Goal: Download file/media

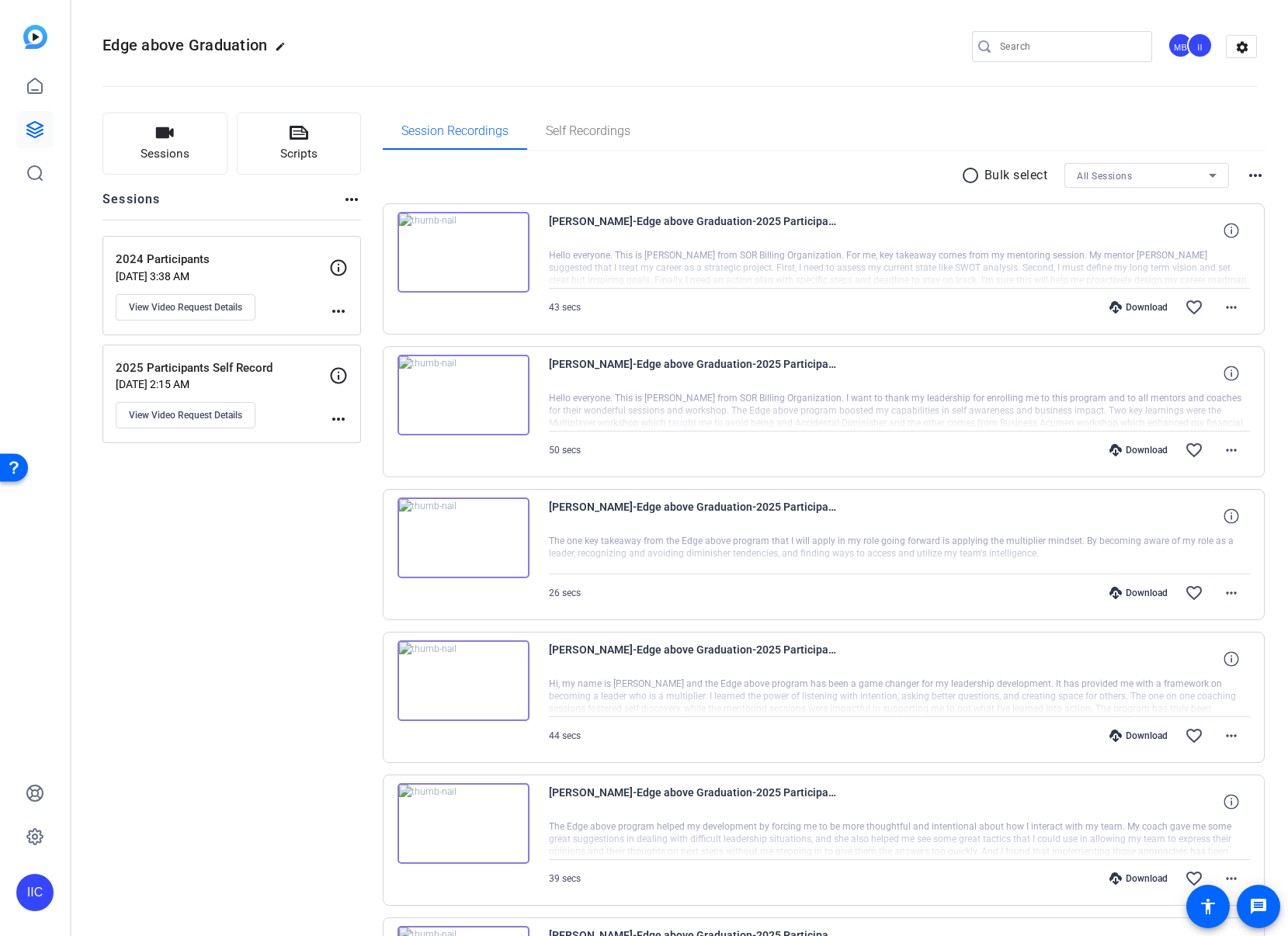
click at [961, 174] on mat-icon "radio_button_unchecked" at bounding box center [973, 176] width 24 height 19
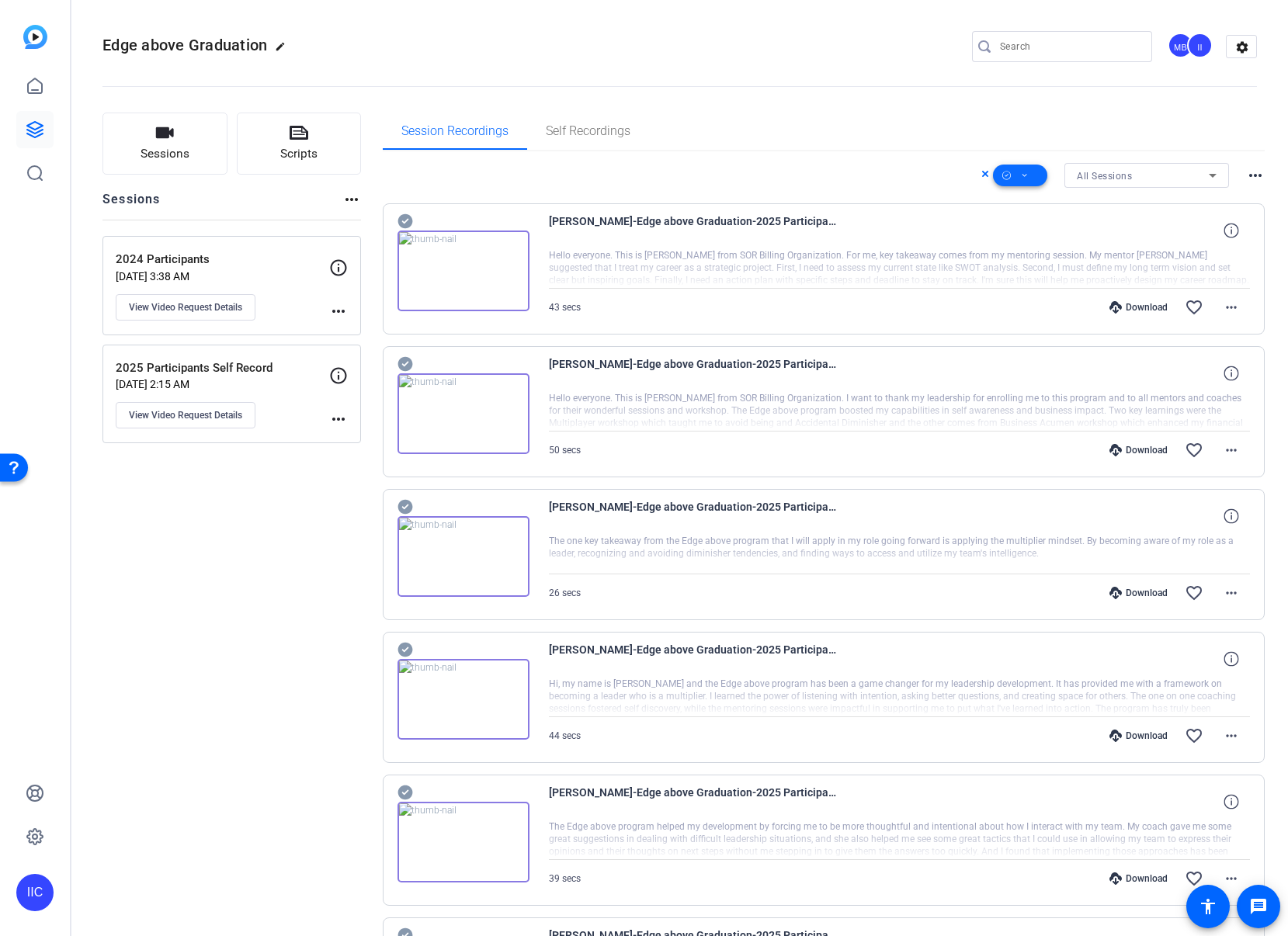
click at [1021, 181] on icon at bounding box center [1024, 176] width 8 height 19
click at [1024, 264] on span "Download MP4" at bounding box center [1037, 258] width 82 height 19
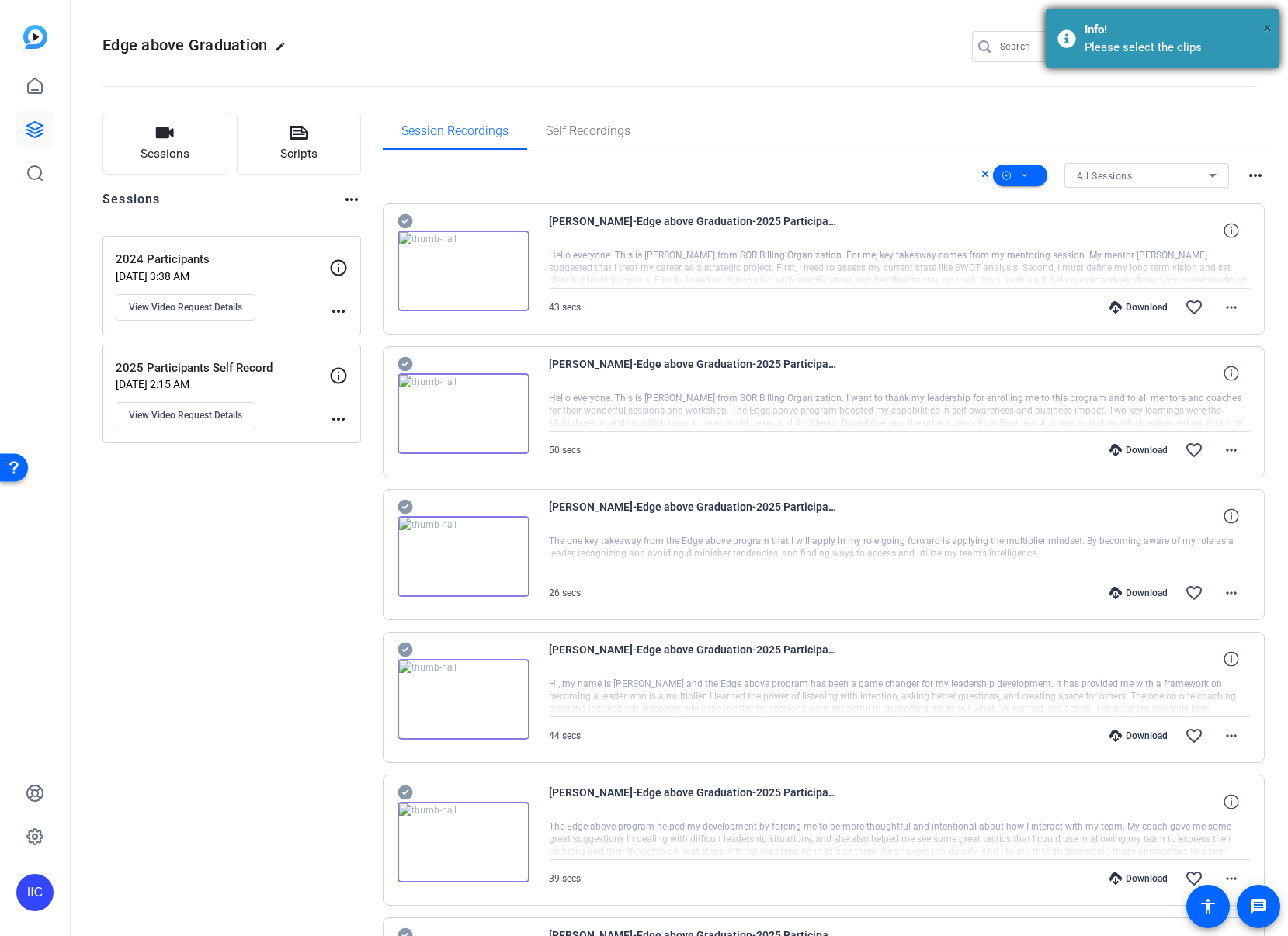
click at [1268, 27] on span "×" at bounding box center [1267, 28] width 8 height 19
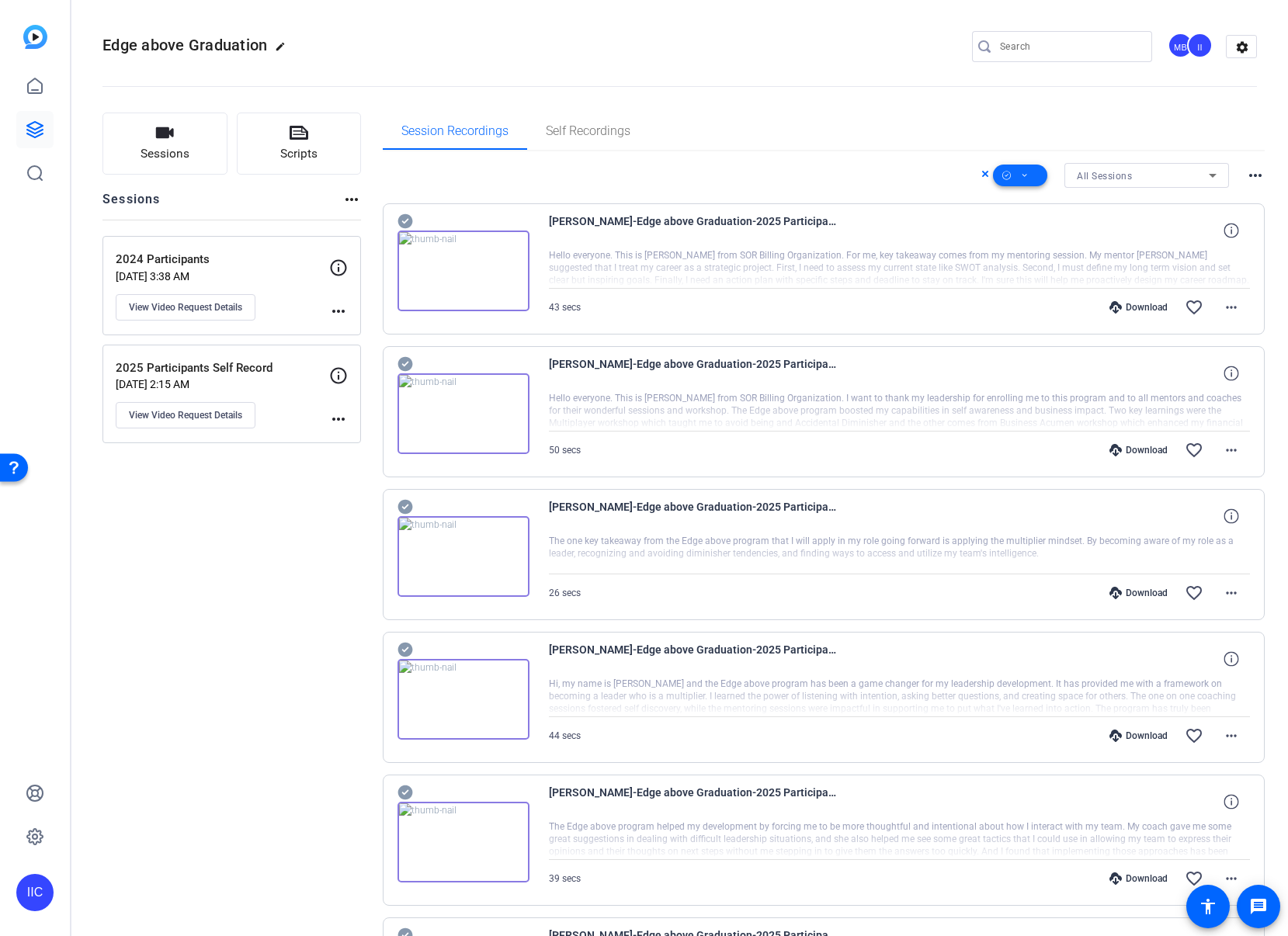
click at [1021, 177] on icon at bounding box center [1024, 176] width 8 height 19
click at [1021, 198] on span "Select All" at bounding box center [1037, 200] width 82 height 19
click at [873, 182] on div at bounding box center [644, 468] width 1288 height 936
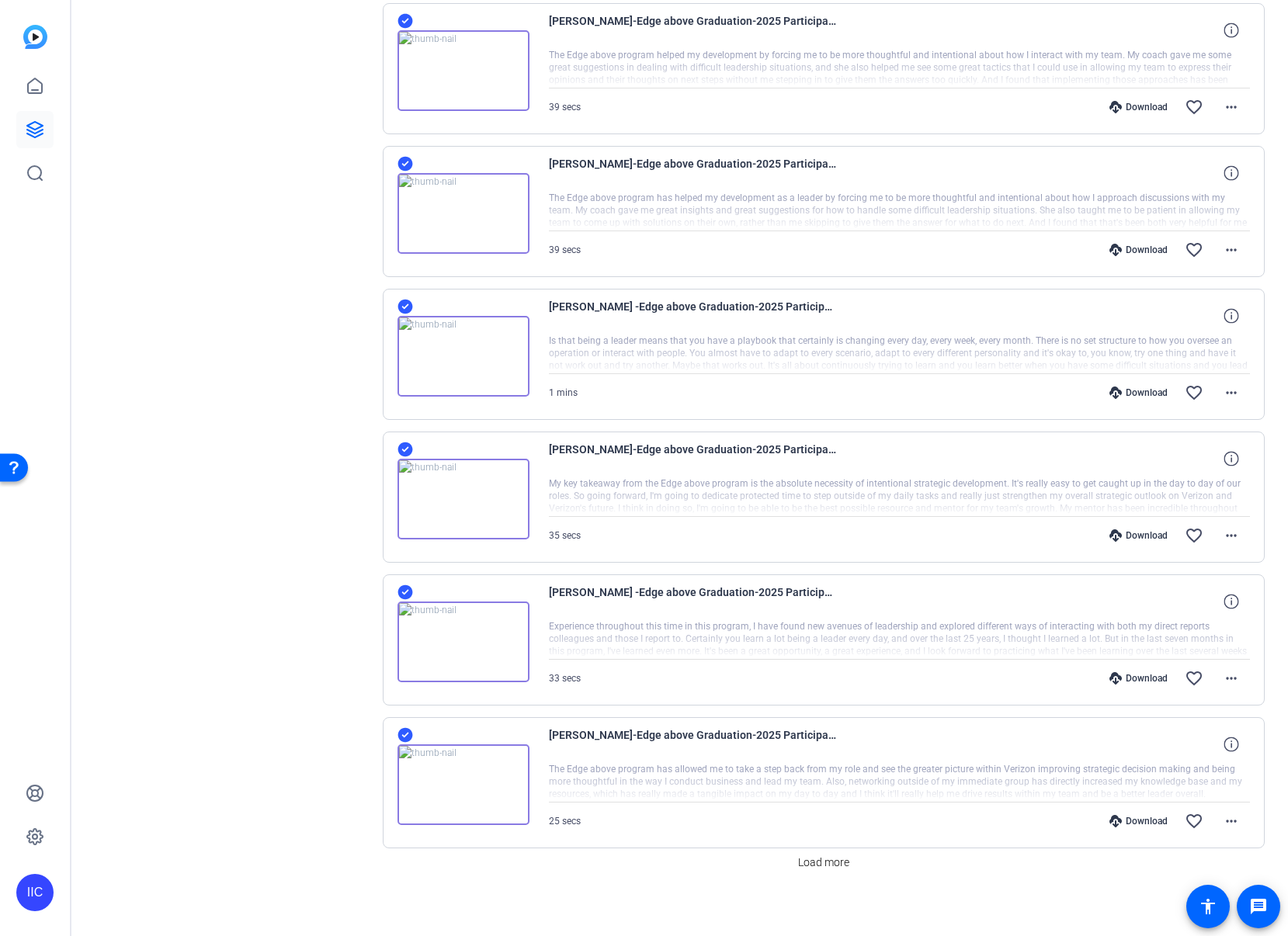
scroll to position [781, 0]
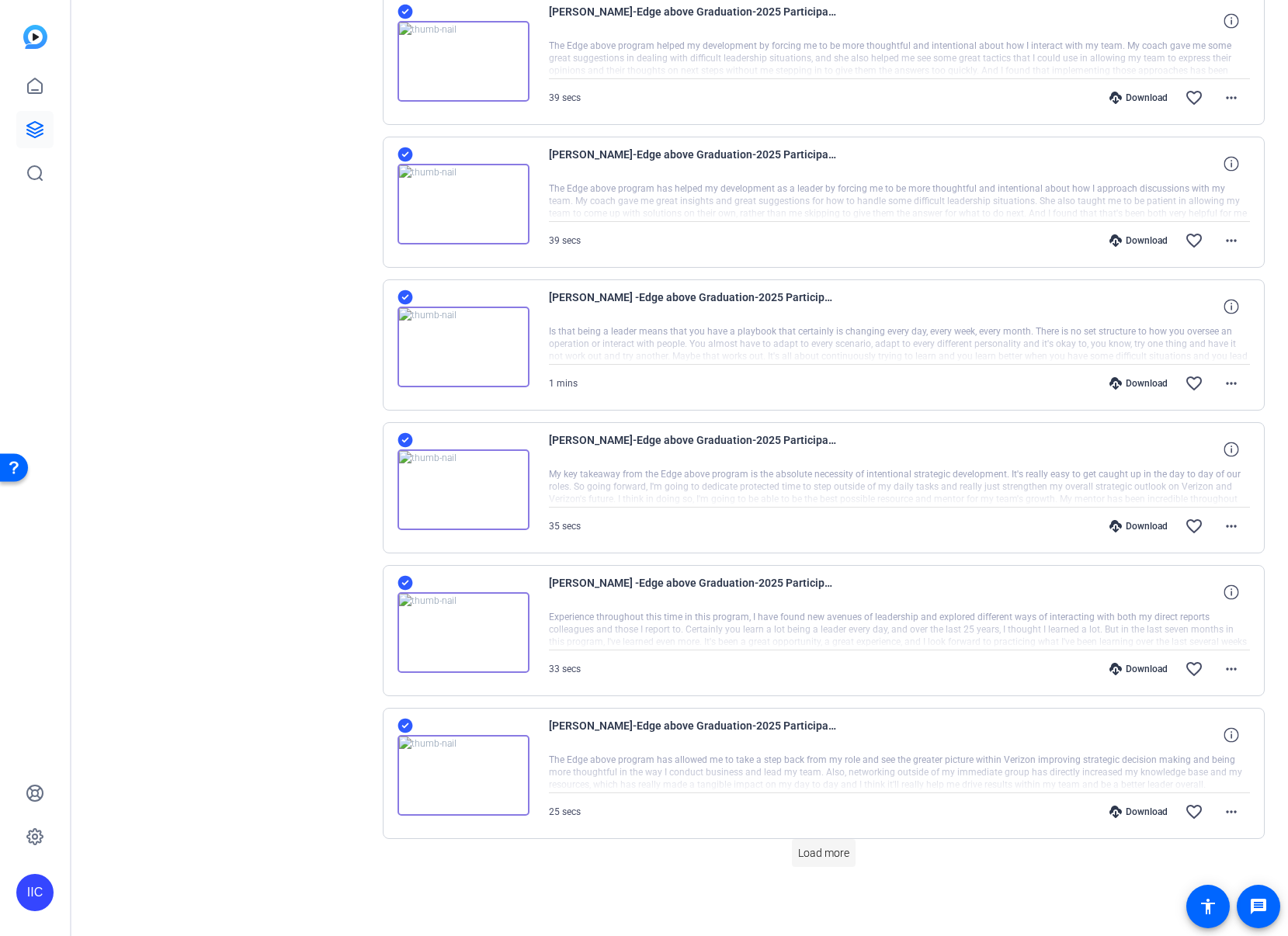
click at [826, 855] on span "Load more" at bounding box center [823, 852] width 52 height 16
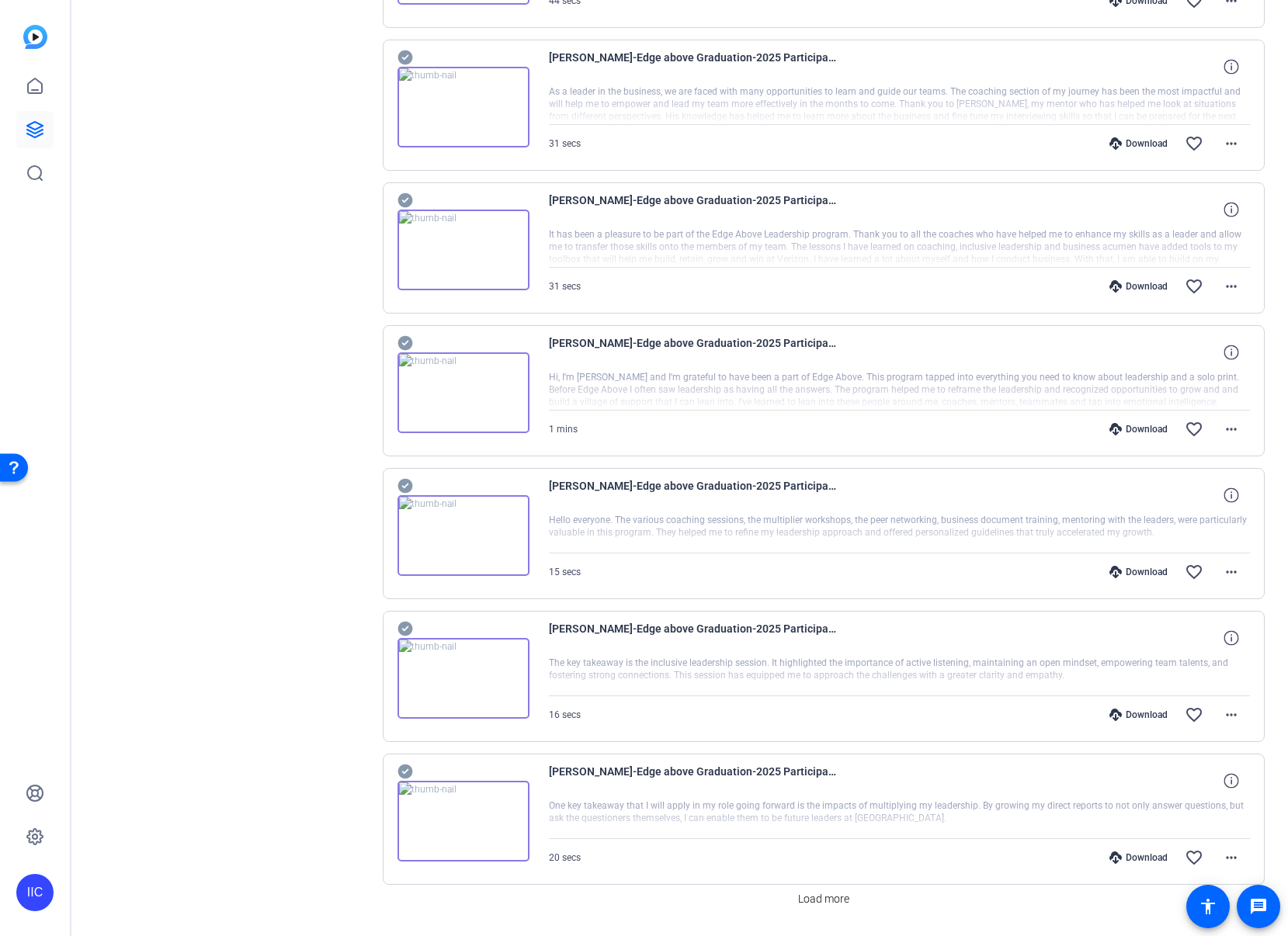
scroll to position [2208, 0]
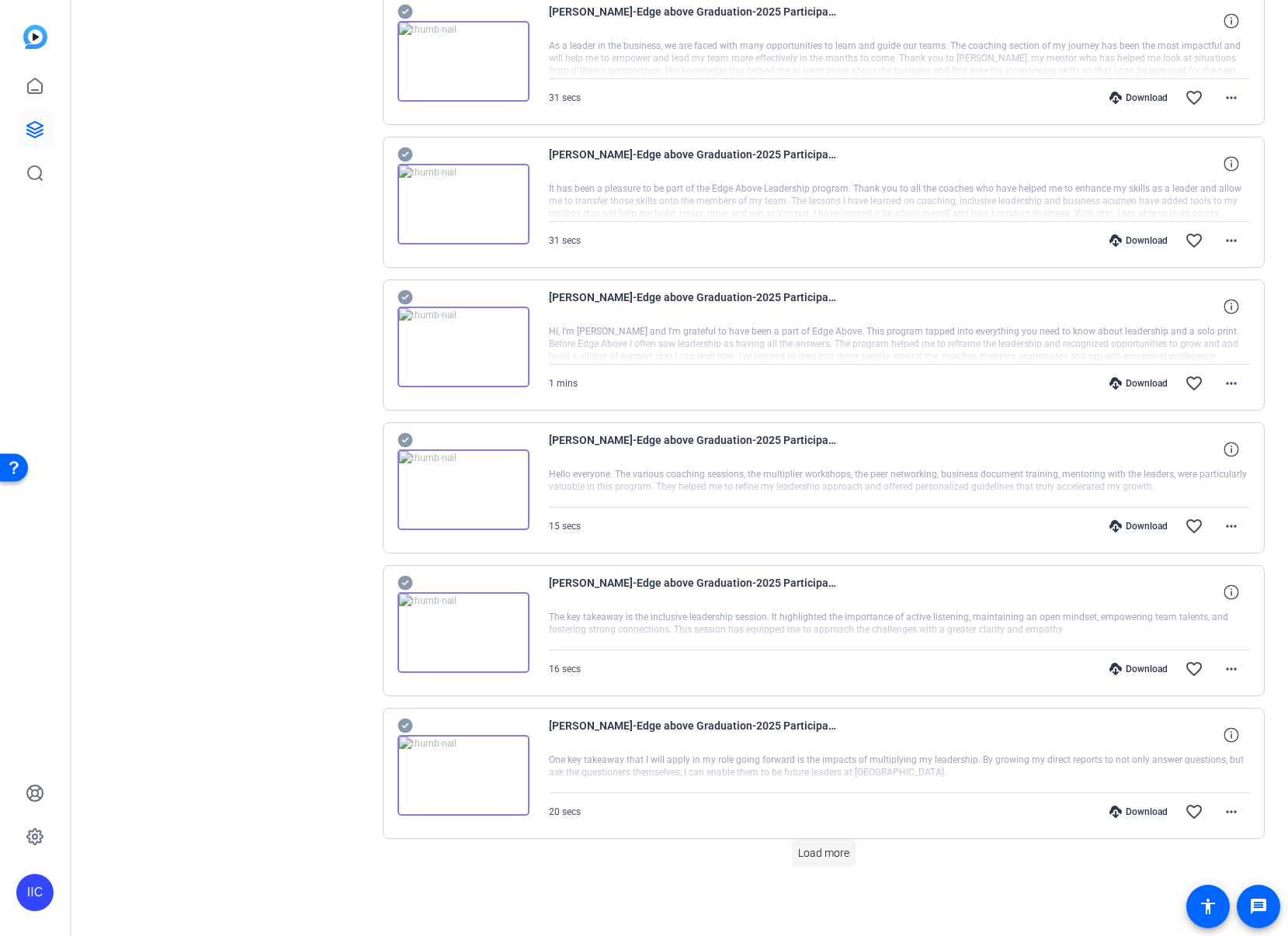
click at [819, 852] on span "Load more" at bounding box center [823, 852] width 52 height 16
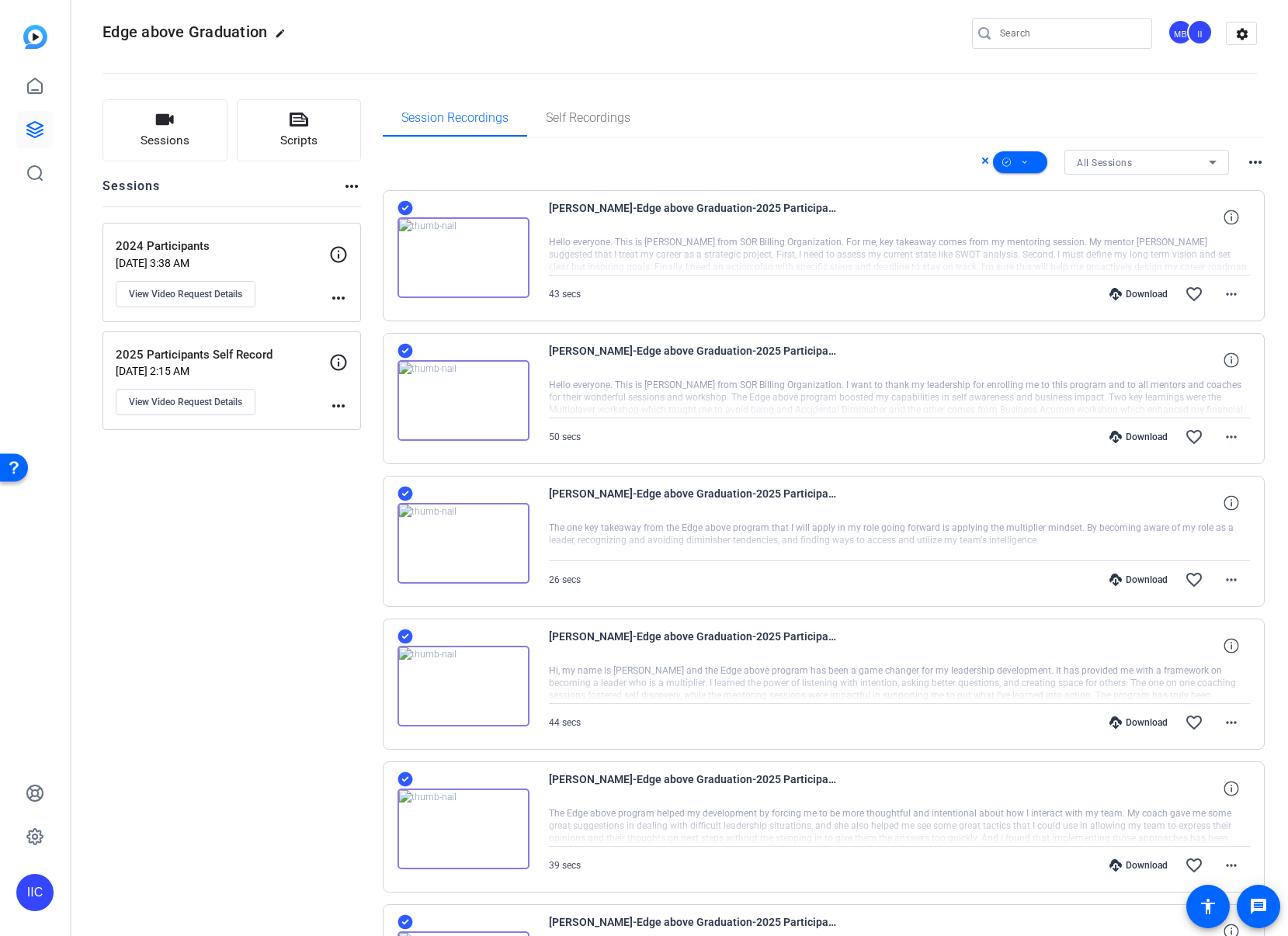
scroll to position [0, 0]
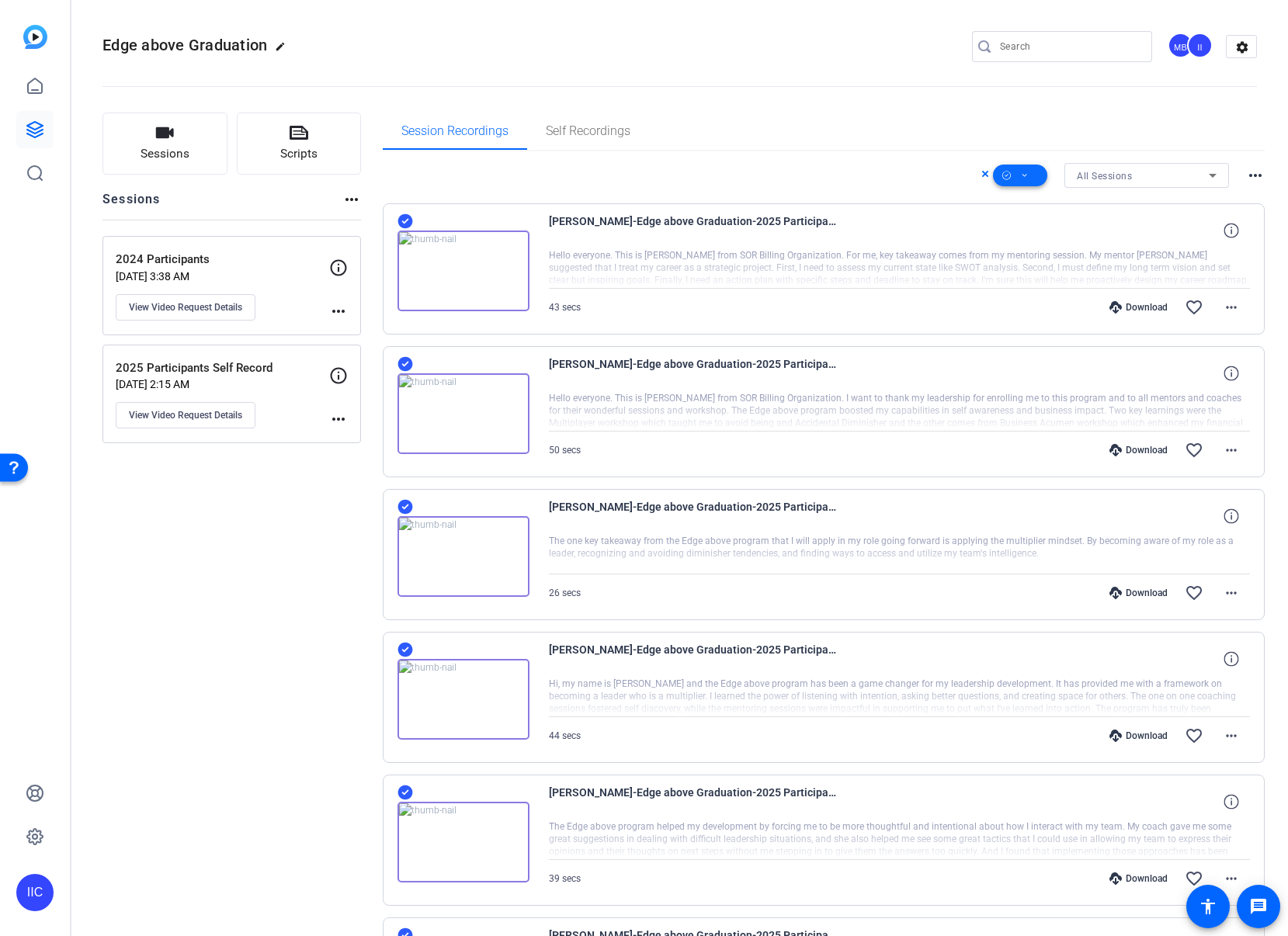
click at [1026, 182] on span at bounding box center [1020, 176] width 54 height 37
click at [1056, 260] on span "Download MP4" at bounding box center [1037, 258] width 82 height 19
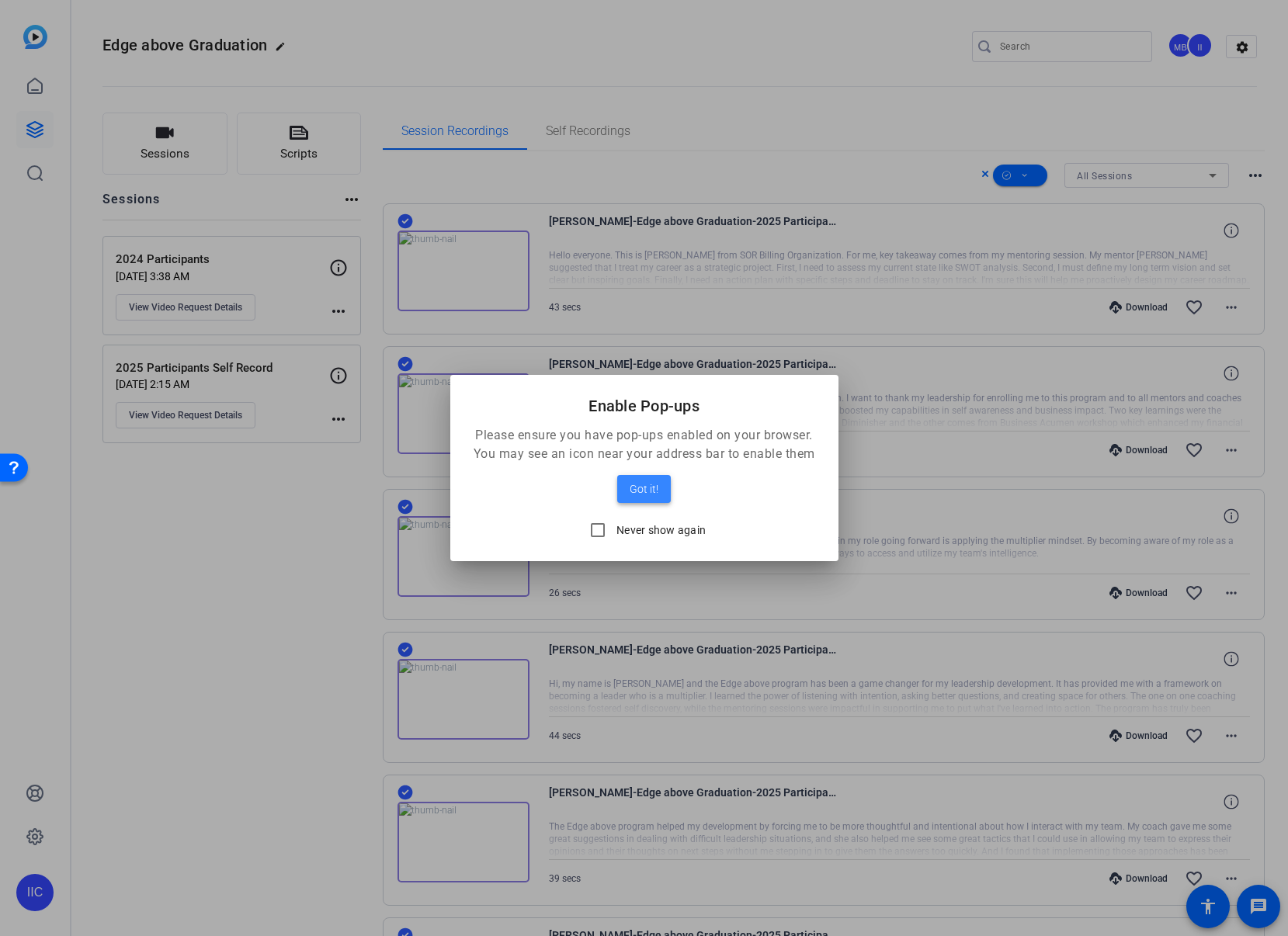
click at [660, 491] on span at bounding box center [643, 489] width 53 height 37
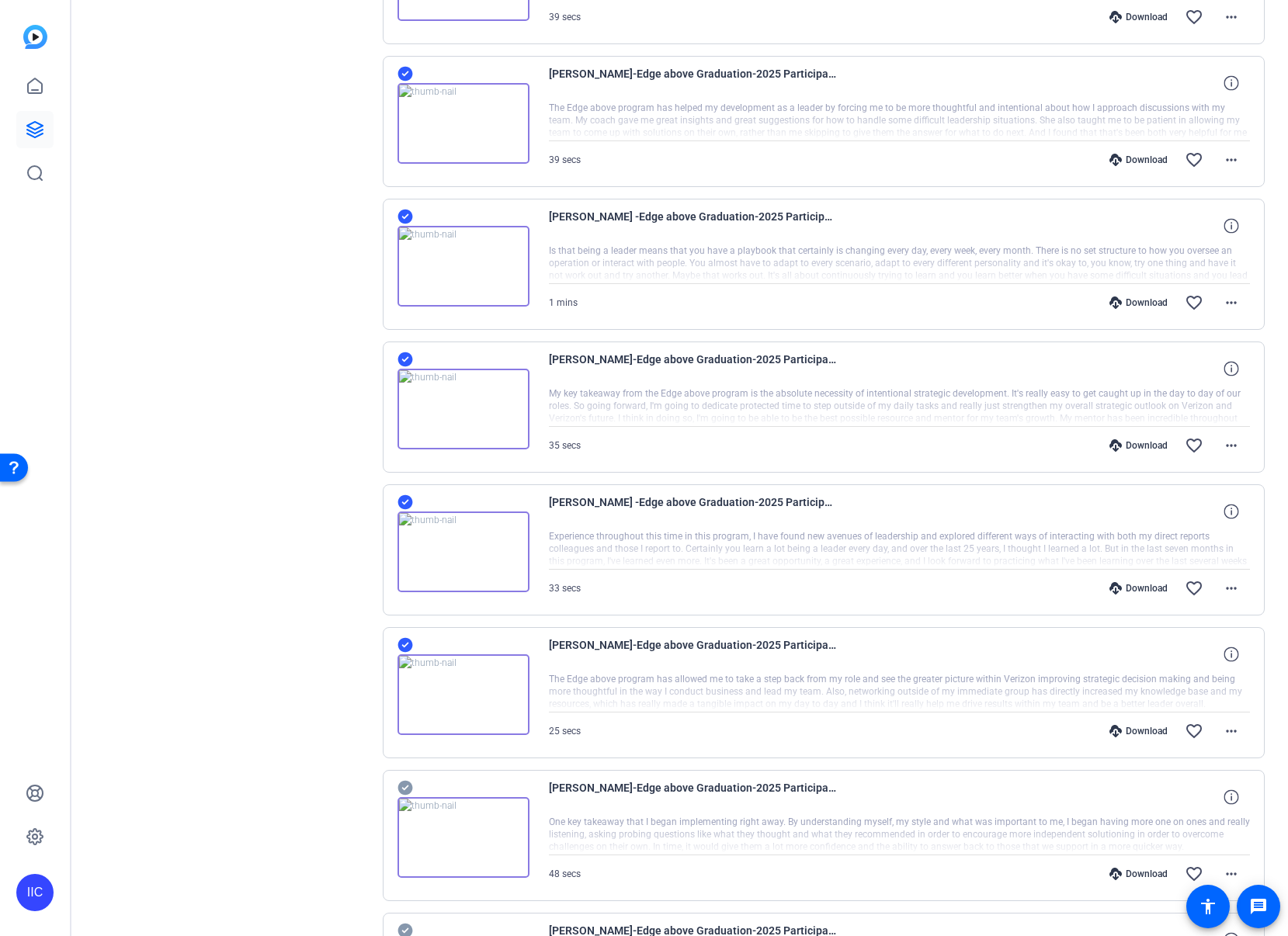
scroll to position [904, 0]
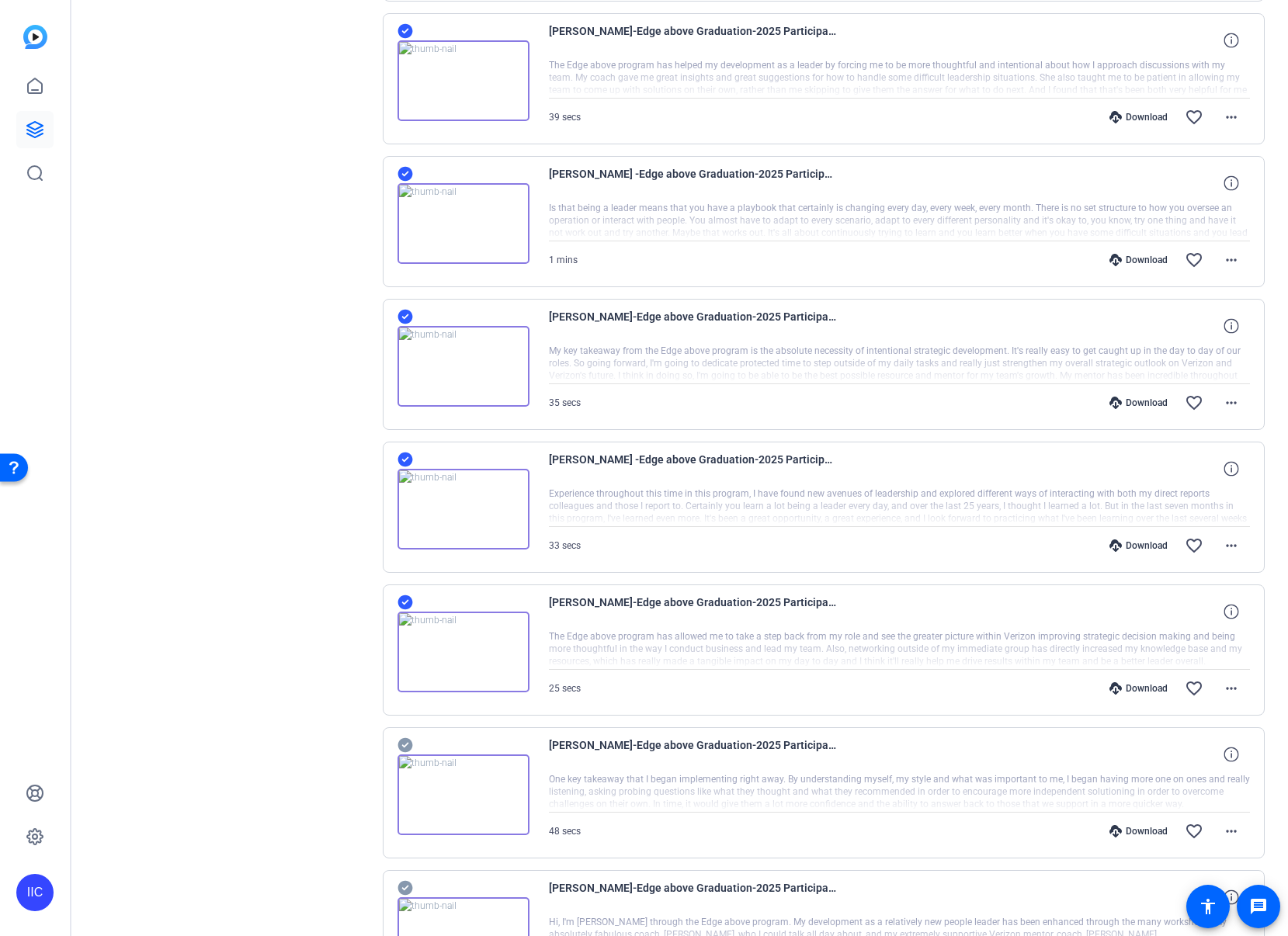
click at [812, 761] on span "[PERSON_NAME]-Edge above Graduation-2025 Participants Self Record-1760117855226…" at bounding box center [692, 754] width 287 height 37
click at [410, 747] on icon at bounding box center [404, 745] width 14 height 14
click at [407, 600] on icon at bounding box center [405, 602] width 15 height 19
click at [405, 459] on icon at bounding box center [405, 460] width 15 height 19
click at [406, 316] on icon at bounding box center [405, 317] width 15 height 19
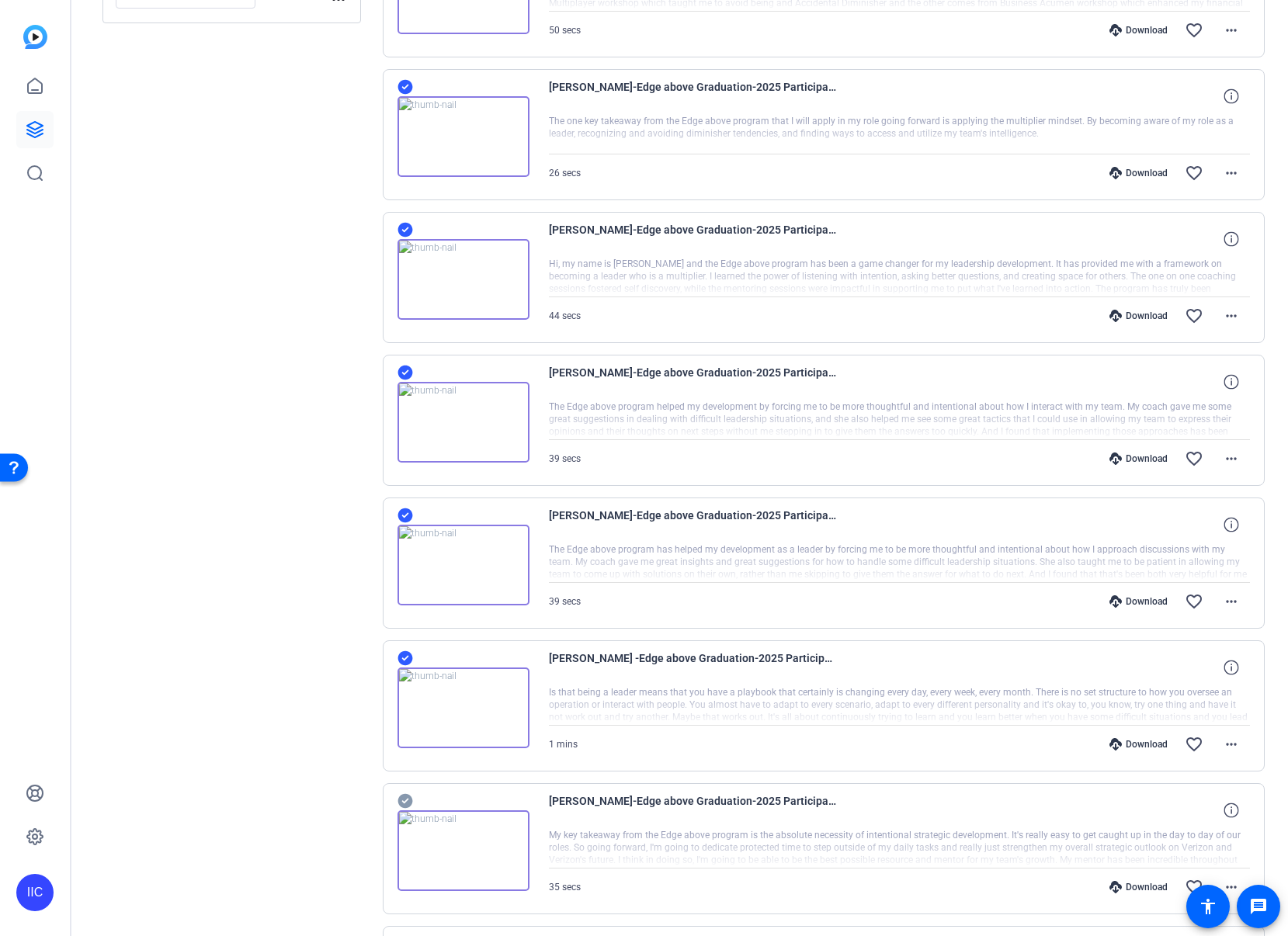
scroll to position [357, 0]
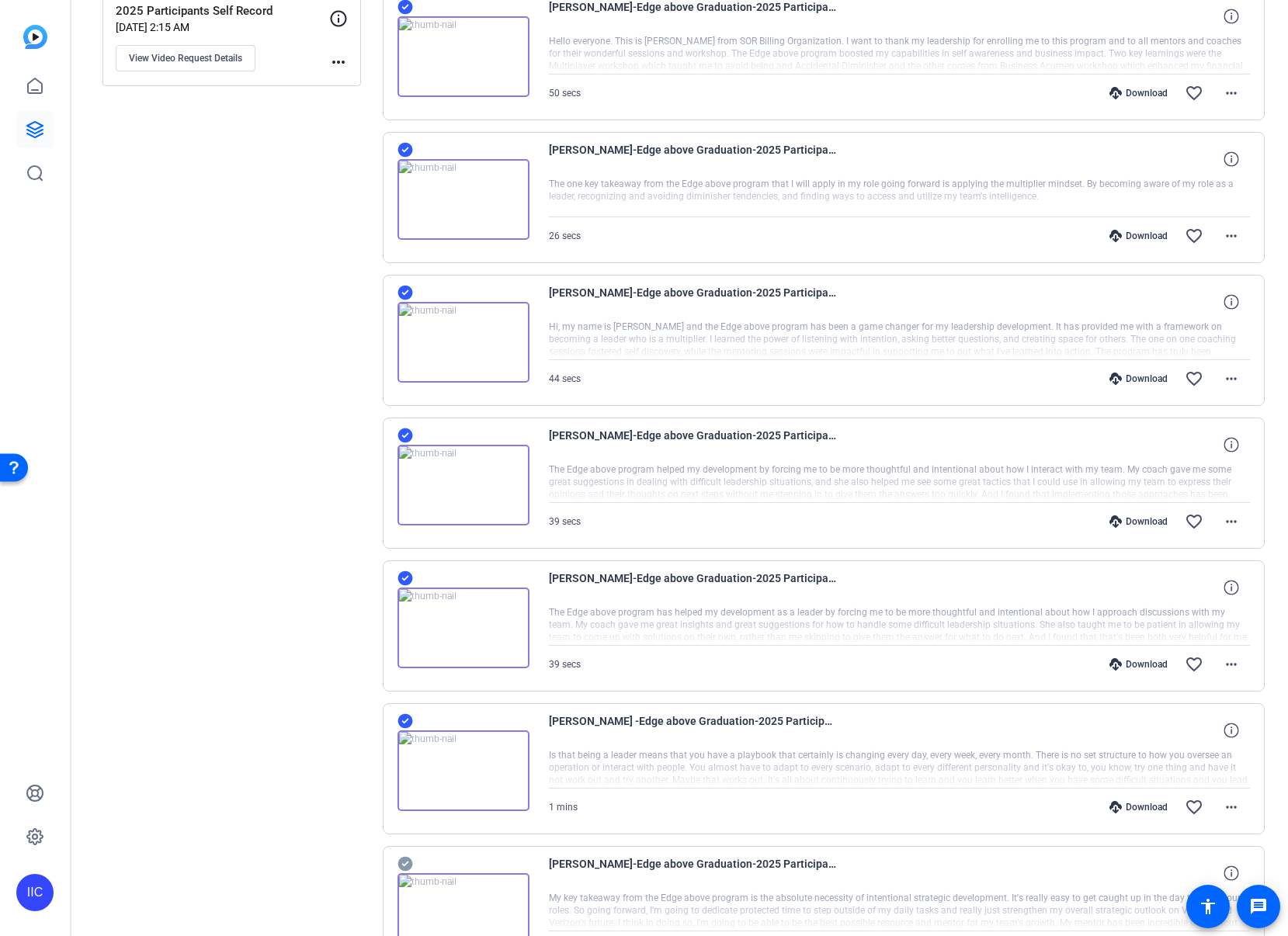
click at [405, 723] on icon at bounding box center [404, 721] width 14 height 14
click at [405, 579] on icon at bounding box center [404, 578] width 14 height 14
click at [408, 435] on icon at bounding box center [404, 435] width 14 height 14
click at [400, 290] on icon at bounding box center [404, 292] width 14 height 14
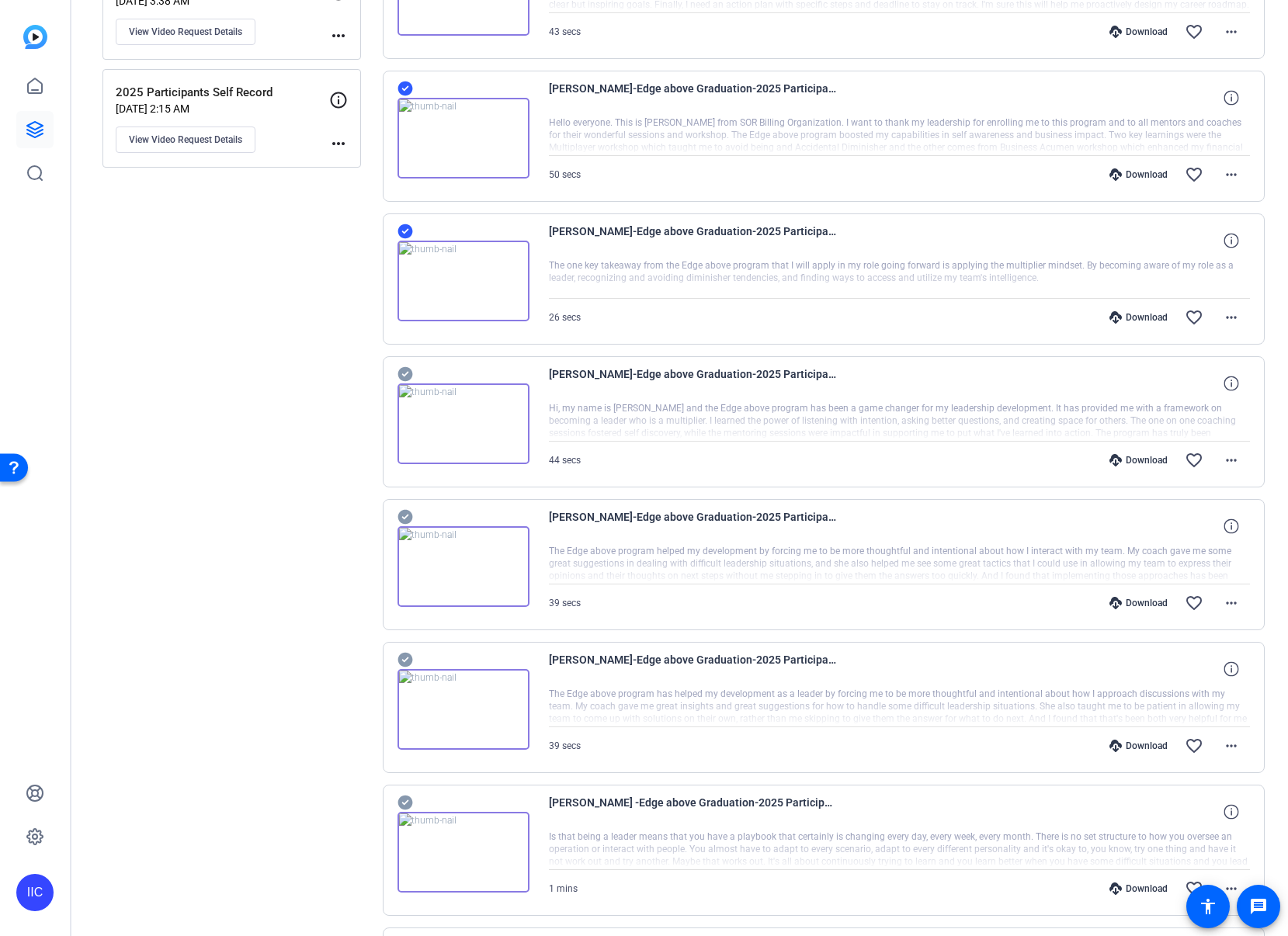
scroll to position [232, 0]
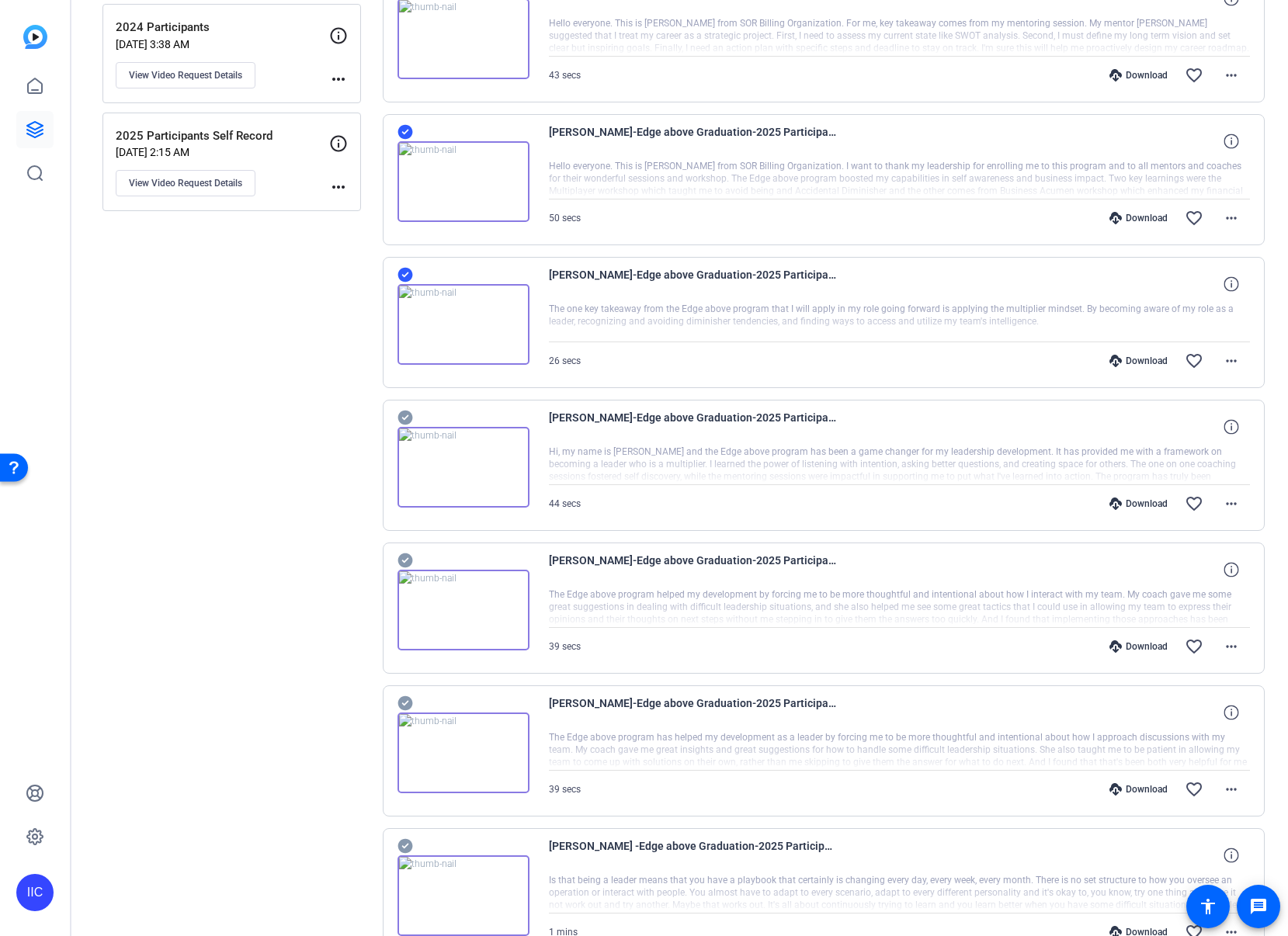
click at [405, 278] on icon at bounding box center [404, 275] width 14 height 14
click at [406, 128] on icon at bounding box center [404, 132] width 14 height 14
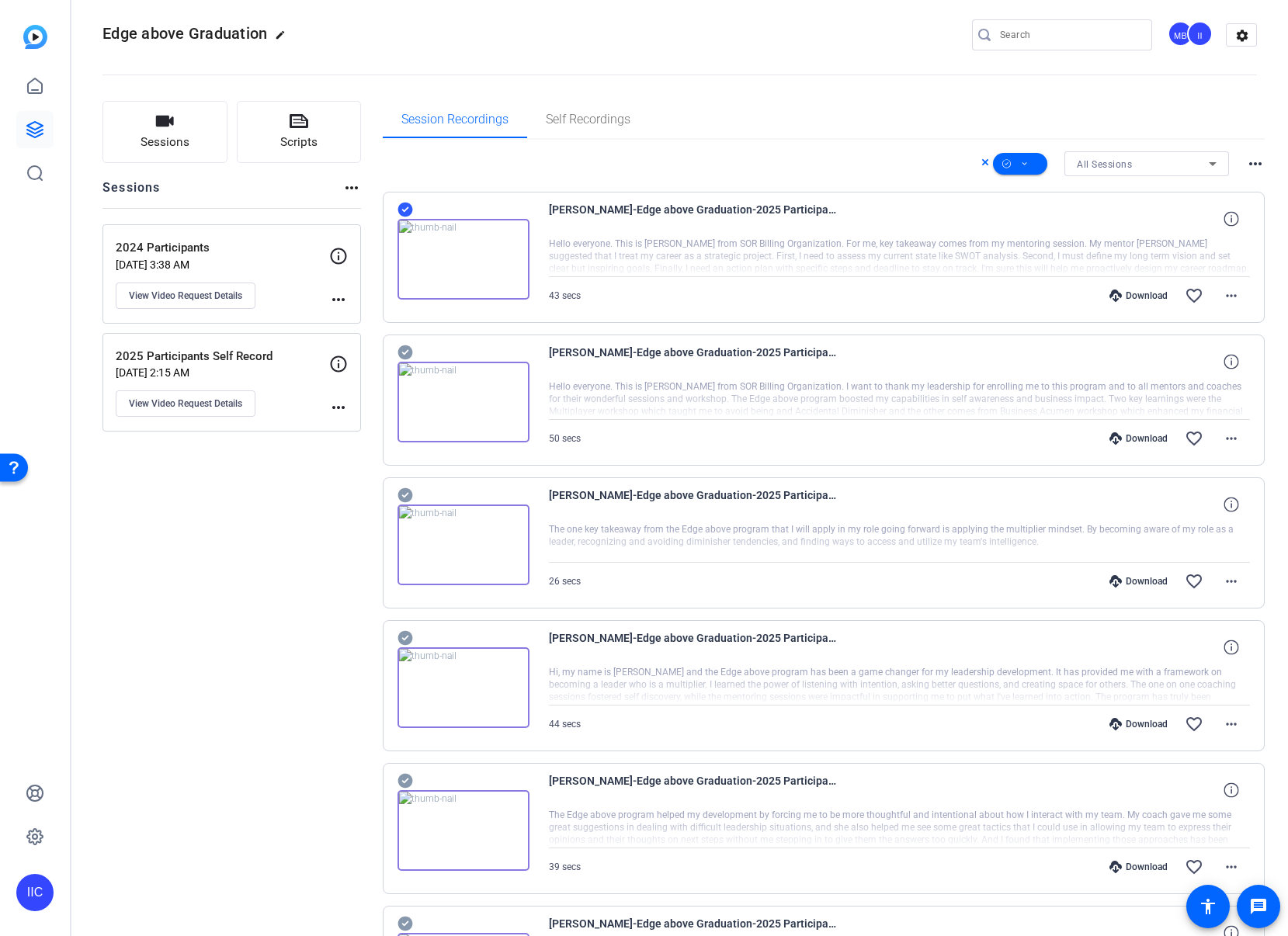
scroll to position [0, 0]
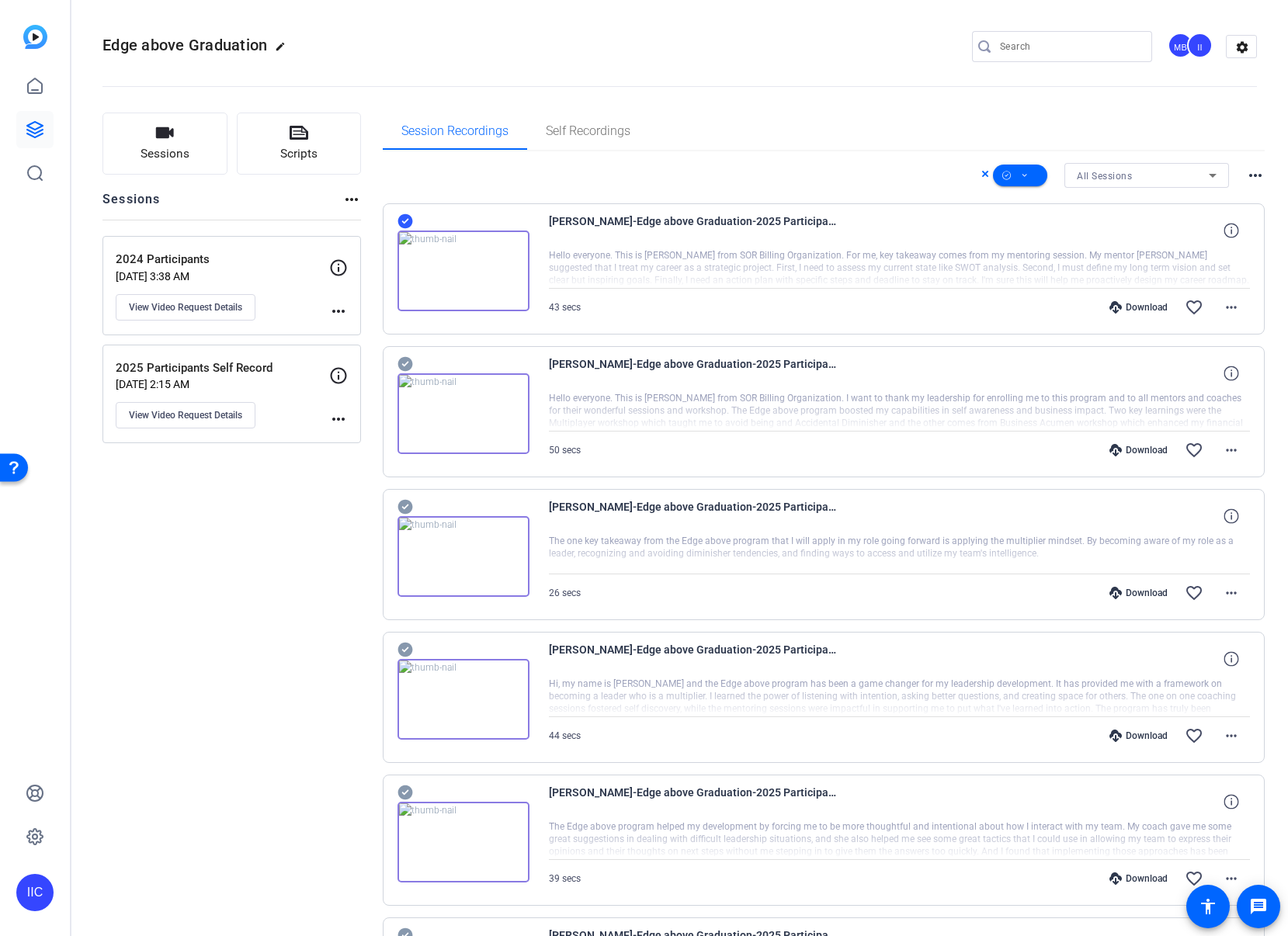
click at [405, 221] on icon at bounding box center [405, 221] width 15 height 19
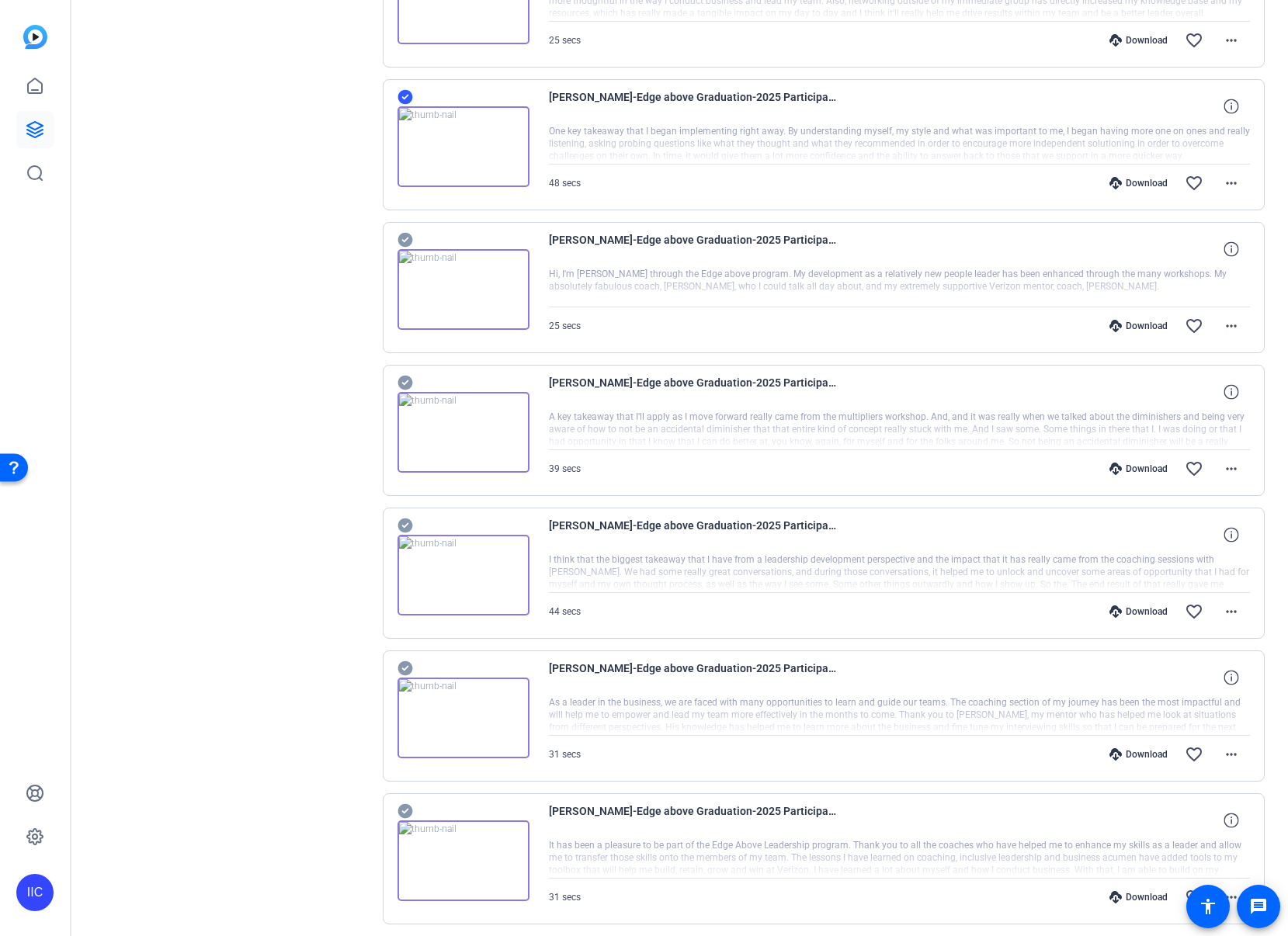
scroll to position [1557, 0]
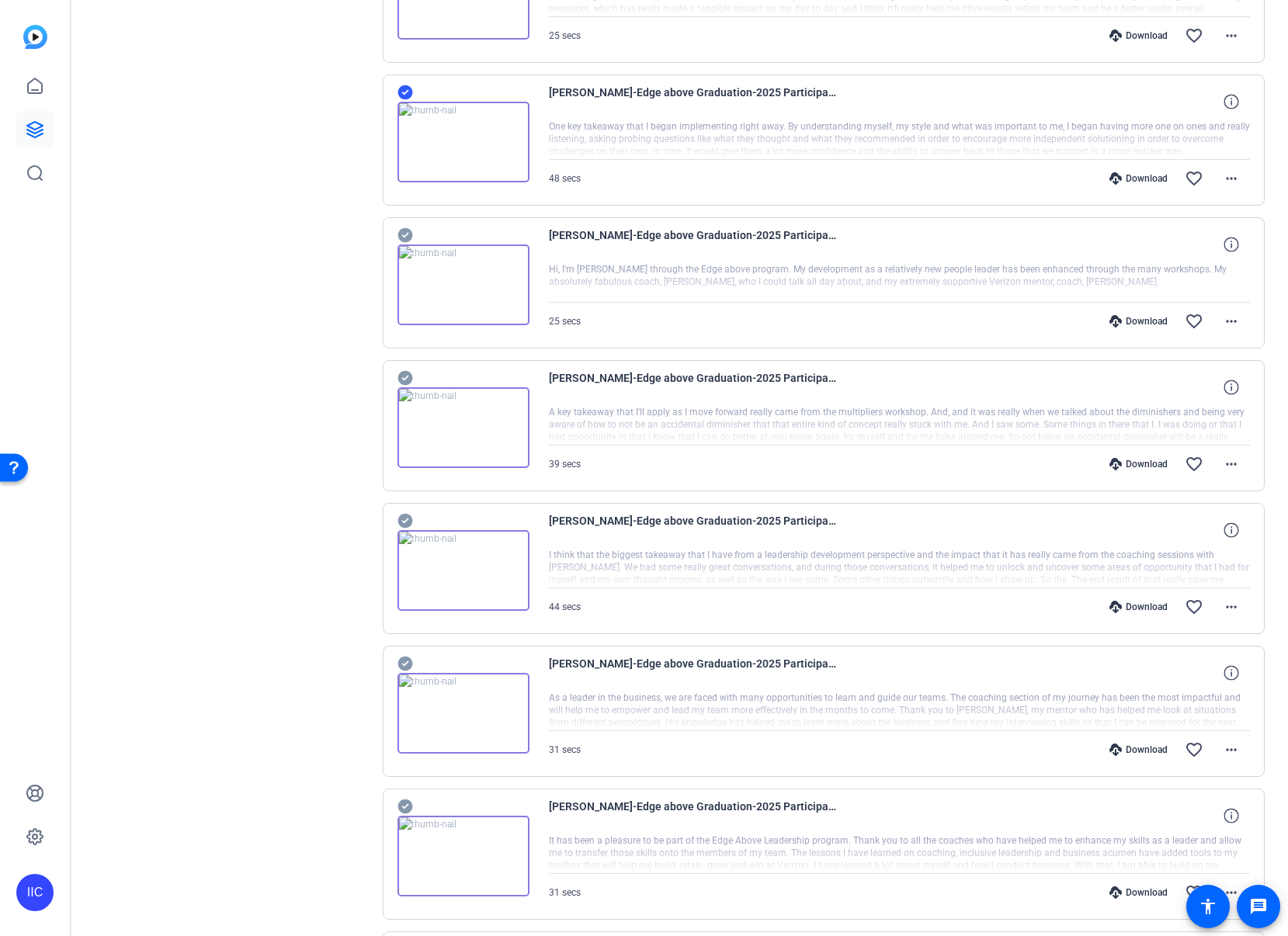
click at [404, 233] on icon at bounding box center [404, 235] width 14 height 14
click at [405, 376] on icon at bounding box center [404, 378] width 14 height 14
click at [404, 525] on icon at bounding box center [404, 520] width 14 height 14
click at [411, 667] on icon at bounding box center [404, 663] width 14 height 14
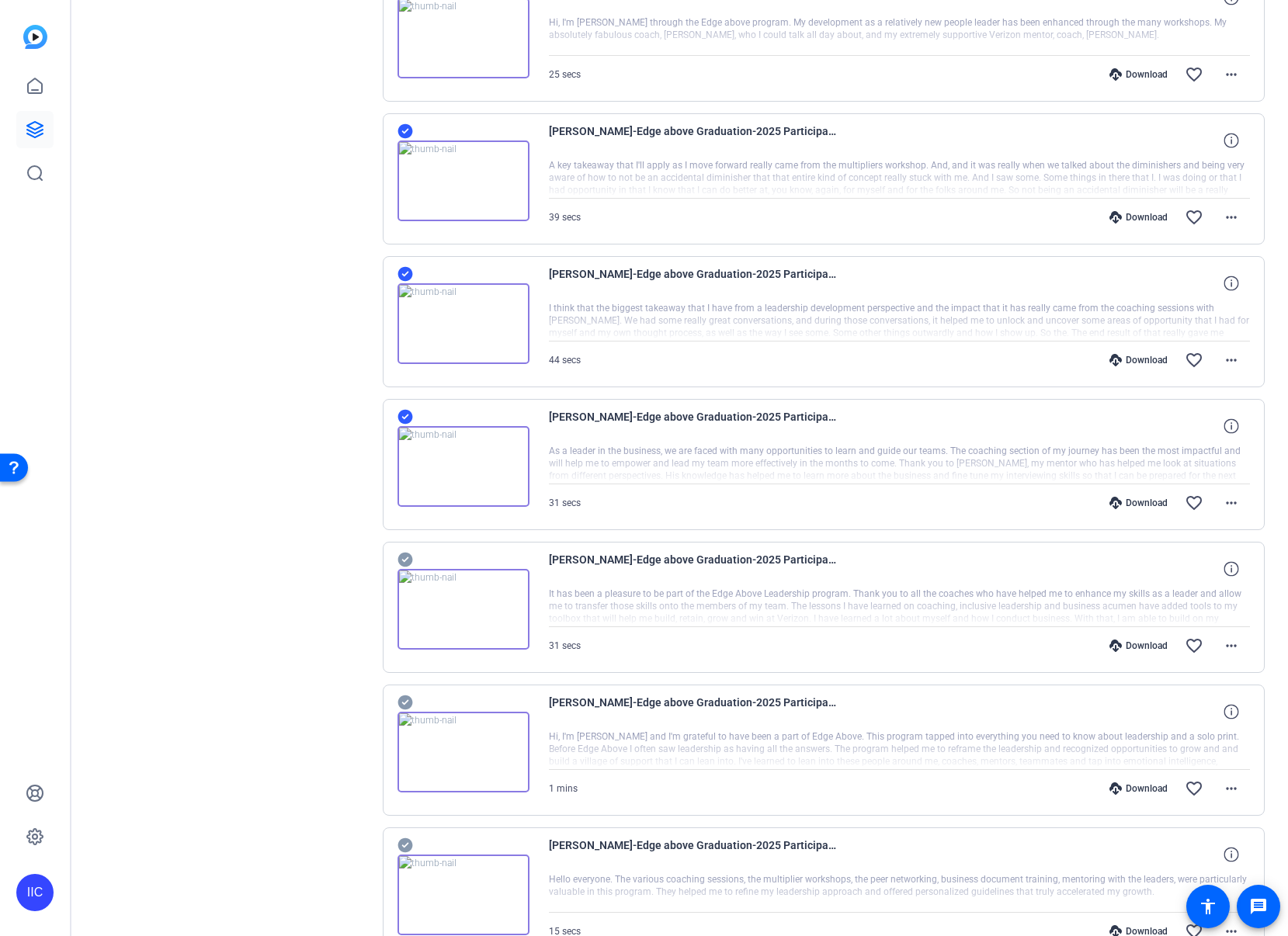
scroll to position [1882, 0]
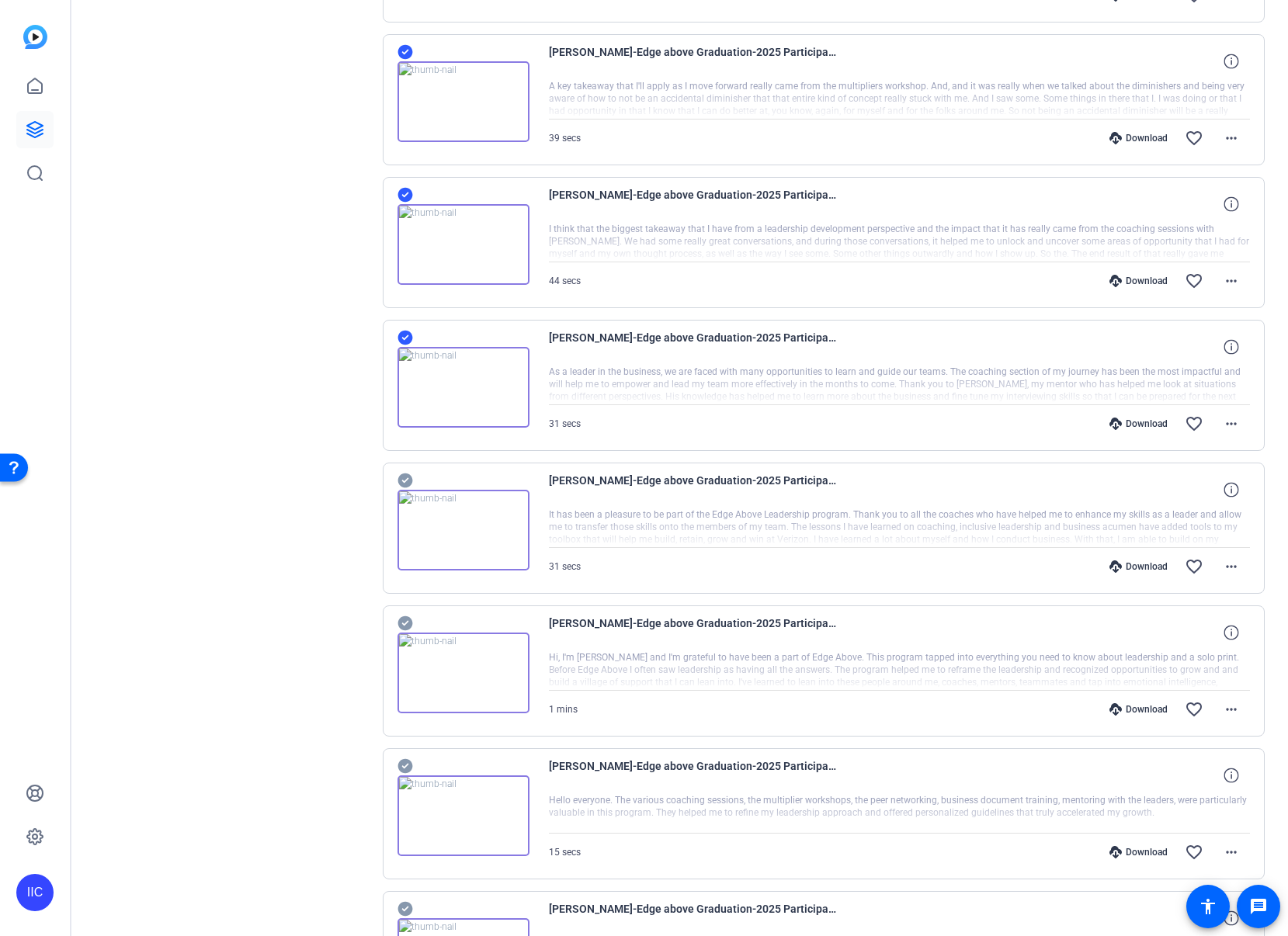
click at [403, 478] on icon at bounding box center [404, 480] width 14 height 14
click at [403, 624] on icon at bounding box center [405, 623] width 15 height 19
click at [403, 767] on icon at bounding box center [405, 766] width 15 height 19
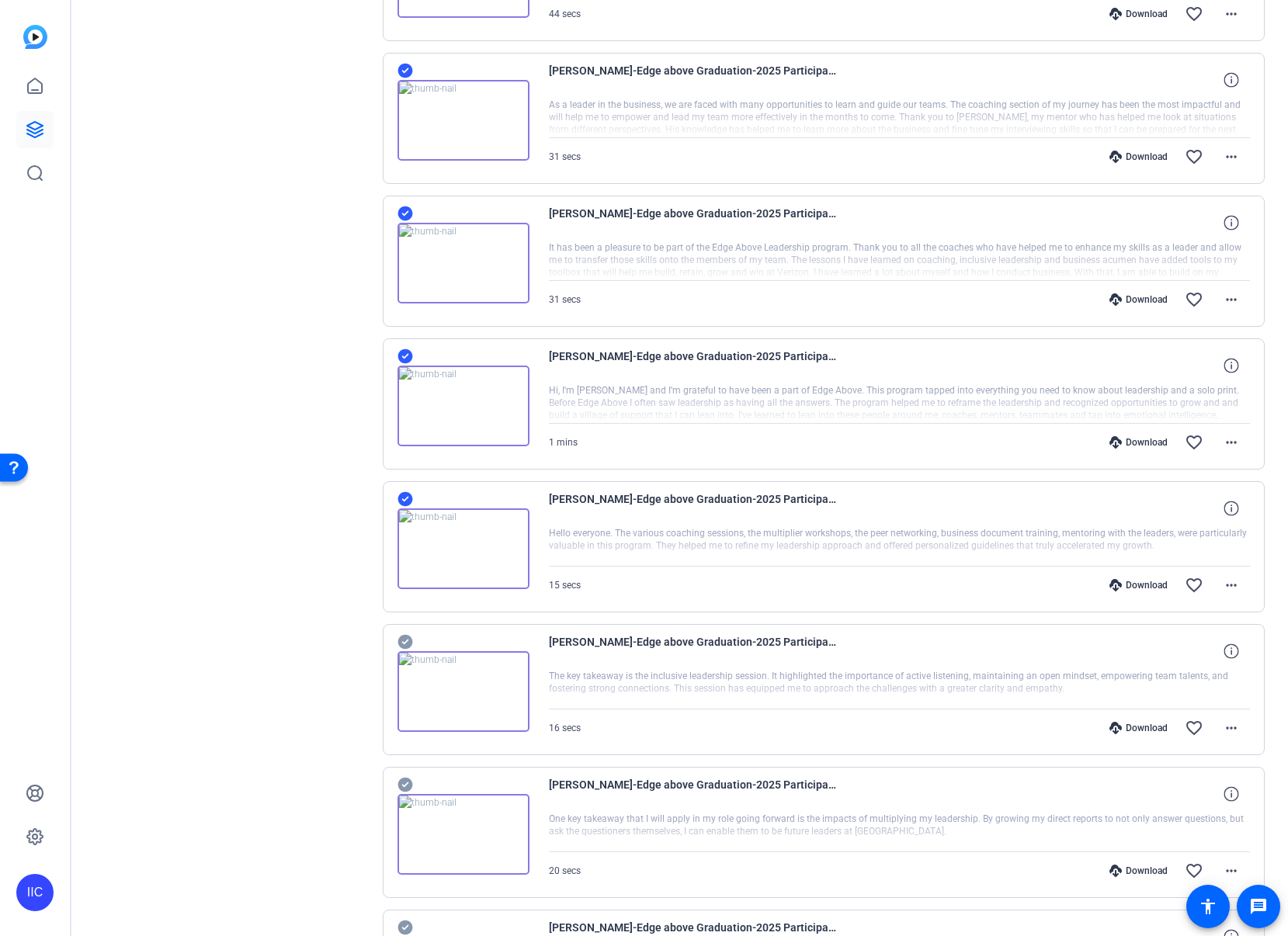
scroll to position [2429, 0]
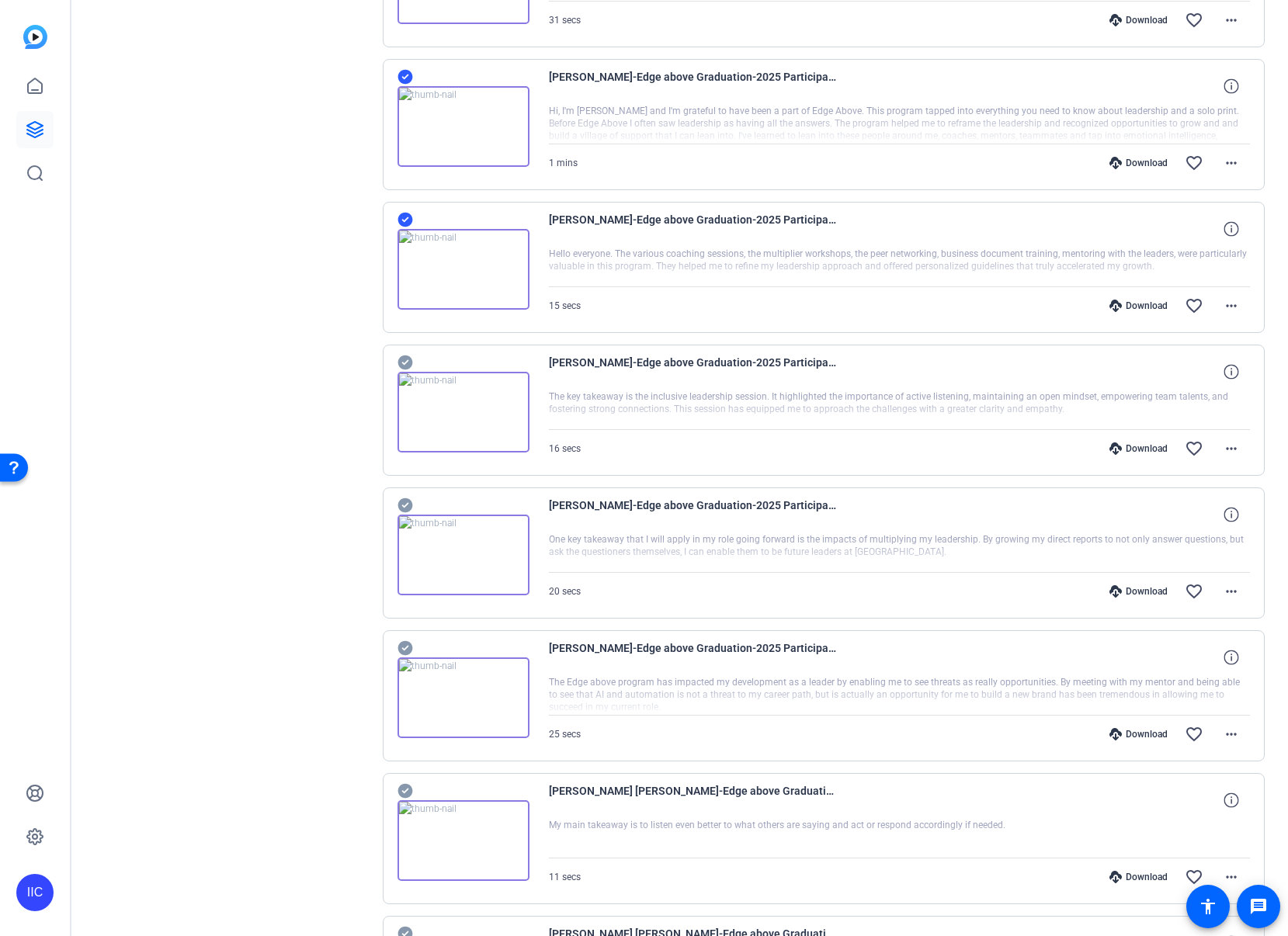
click at [406, 361] on icon at bounding box center [405, 362] width 15 height 19
click at [405, 510] on icon at bounding box center [404, 505] width 14 height 14
click at [404, 647] on icon at bounding box center [404, 648] width 14 height 14
click at [405, 787] on icon at bounding box center [404, 791] width 14 height 14
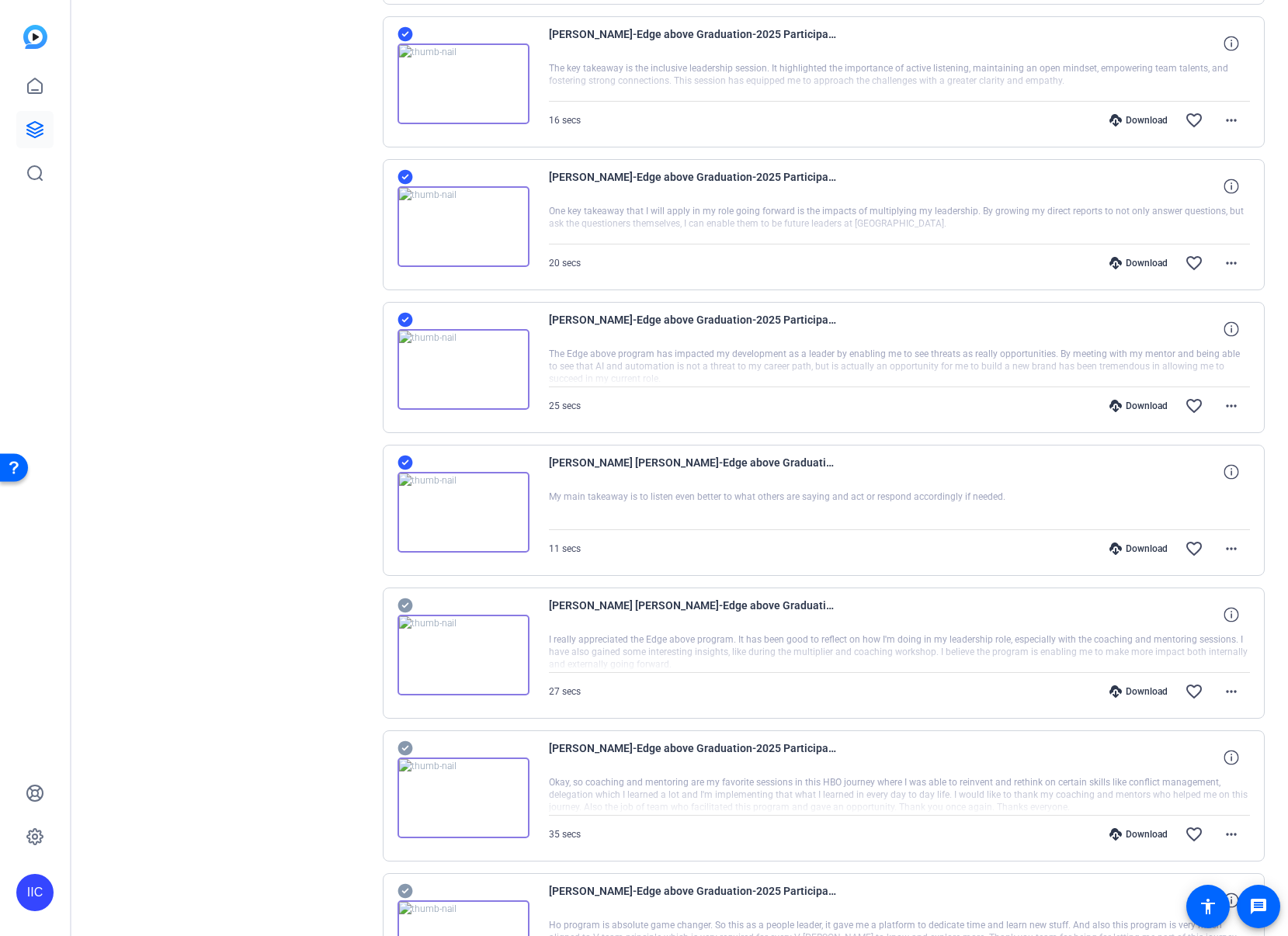
scroll to position [2757, 0]
click at [402, 610] on icon at bounding box center [404, 604] width 14 height 14
click at [404, 749] on icon at bounding box center [404, 747] width 14 height 14
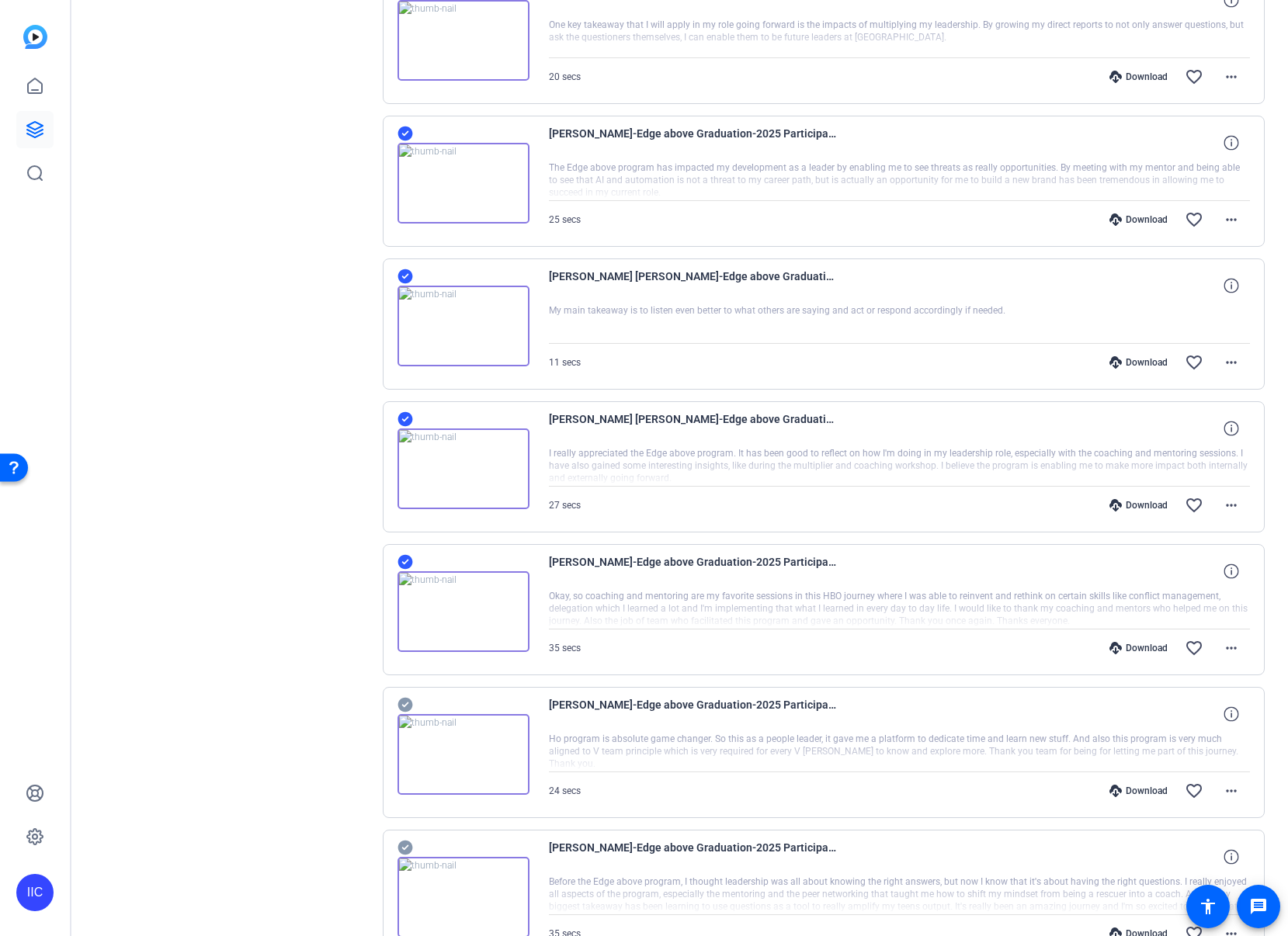
scroll to position [3076, 0]
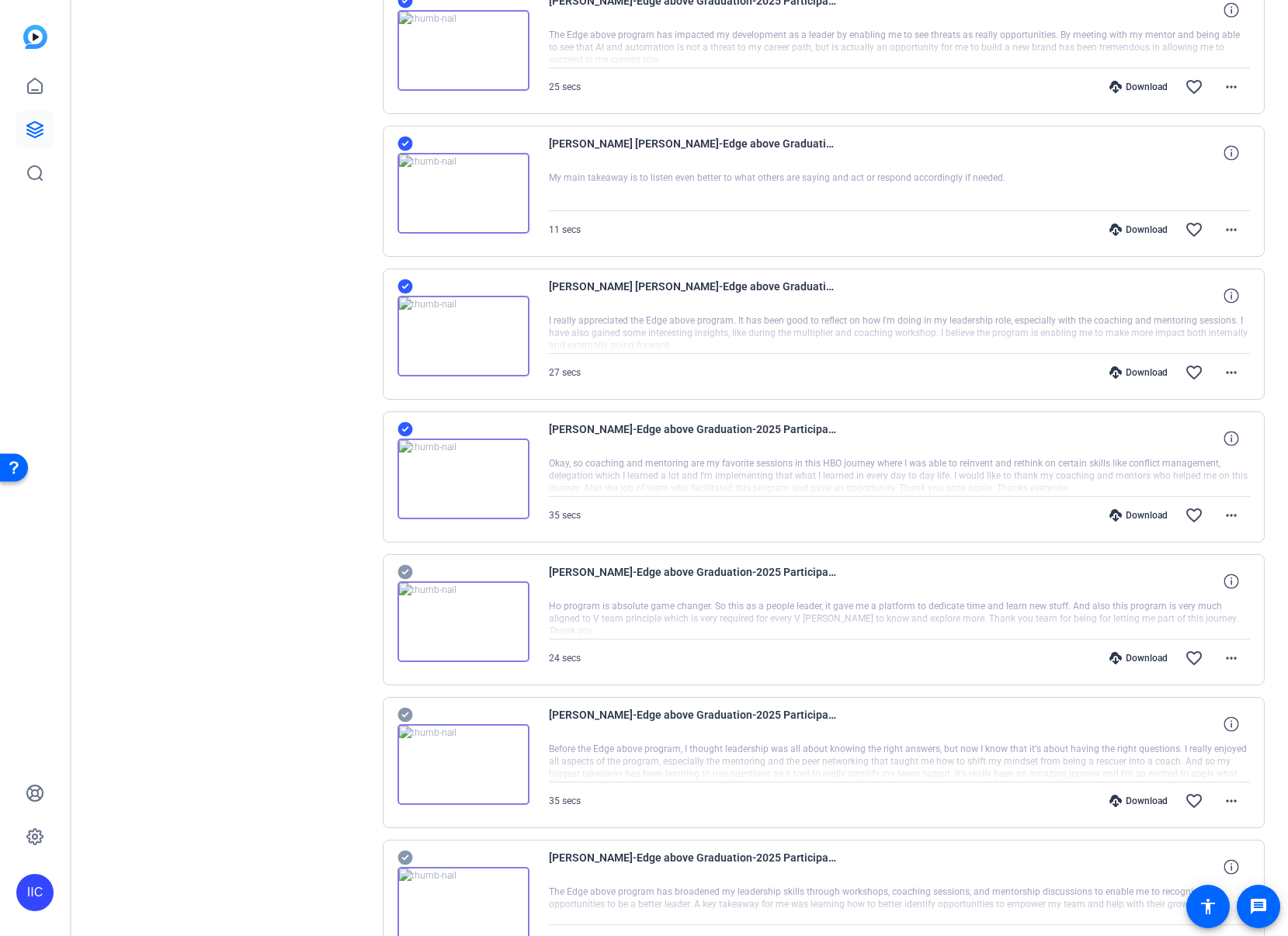
click at [400, 574] on icon at bounding box center [404, 572] width 14 height 14
click at [405, 717] on icon at bounding box center [404, 715] width 14 height 14
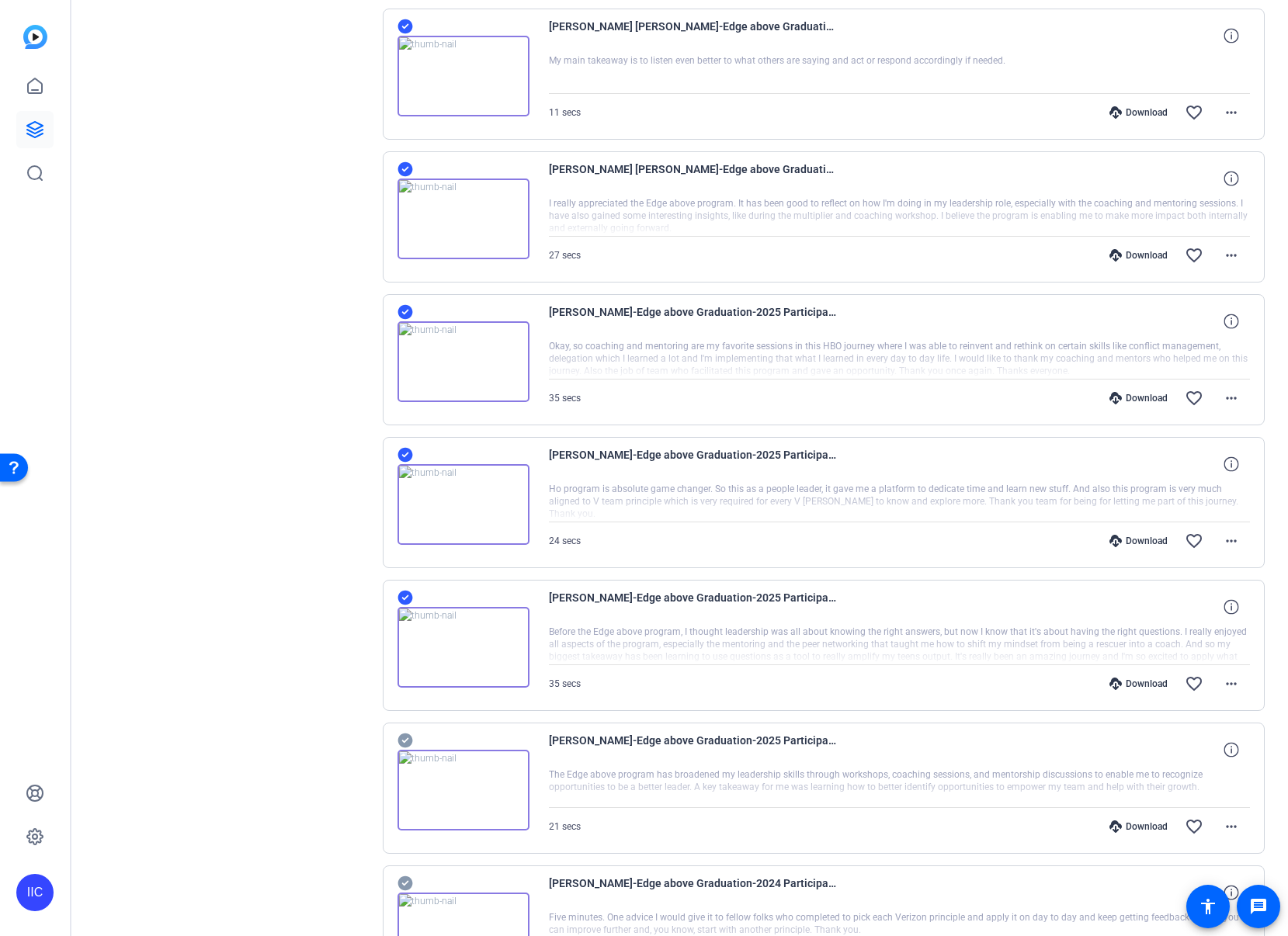
scroll to position [3465, 0]
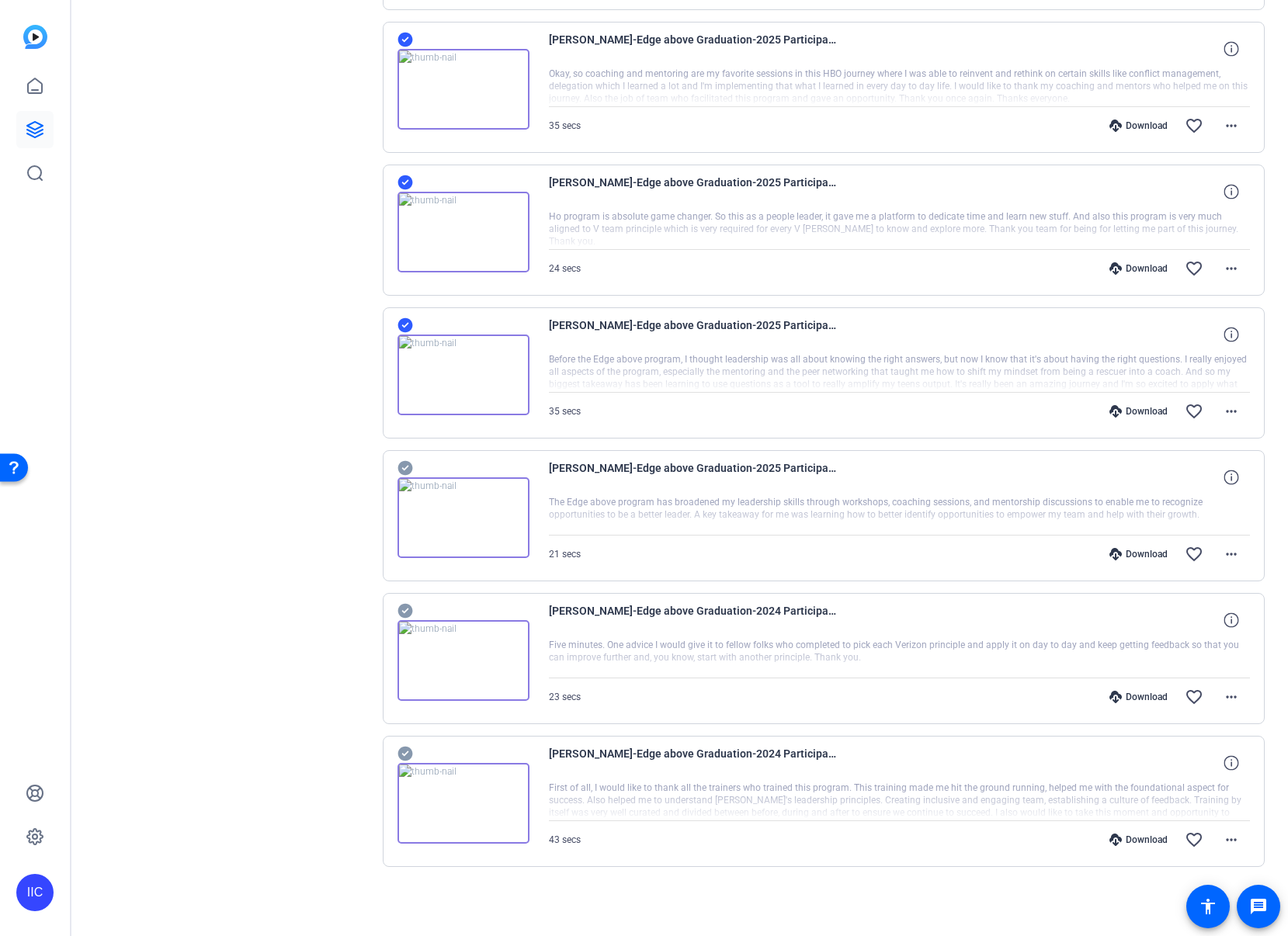
click at [402, 471] on icon at bounding box center [404, 468] width 14 height 14
click at [405, 609] on icon at bounding box center [404, 611] width 14 height 14
click at [405, 754] on icon at bounding box center [405, 754] width 15 height 19
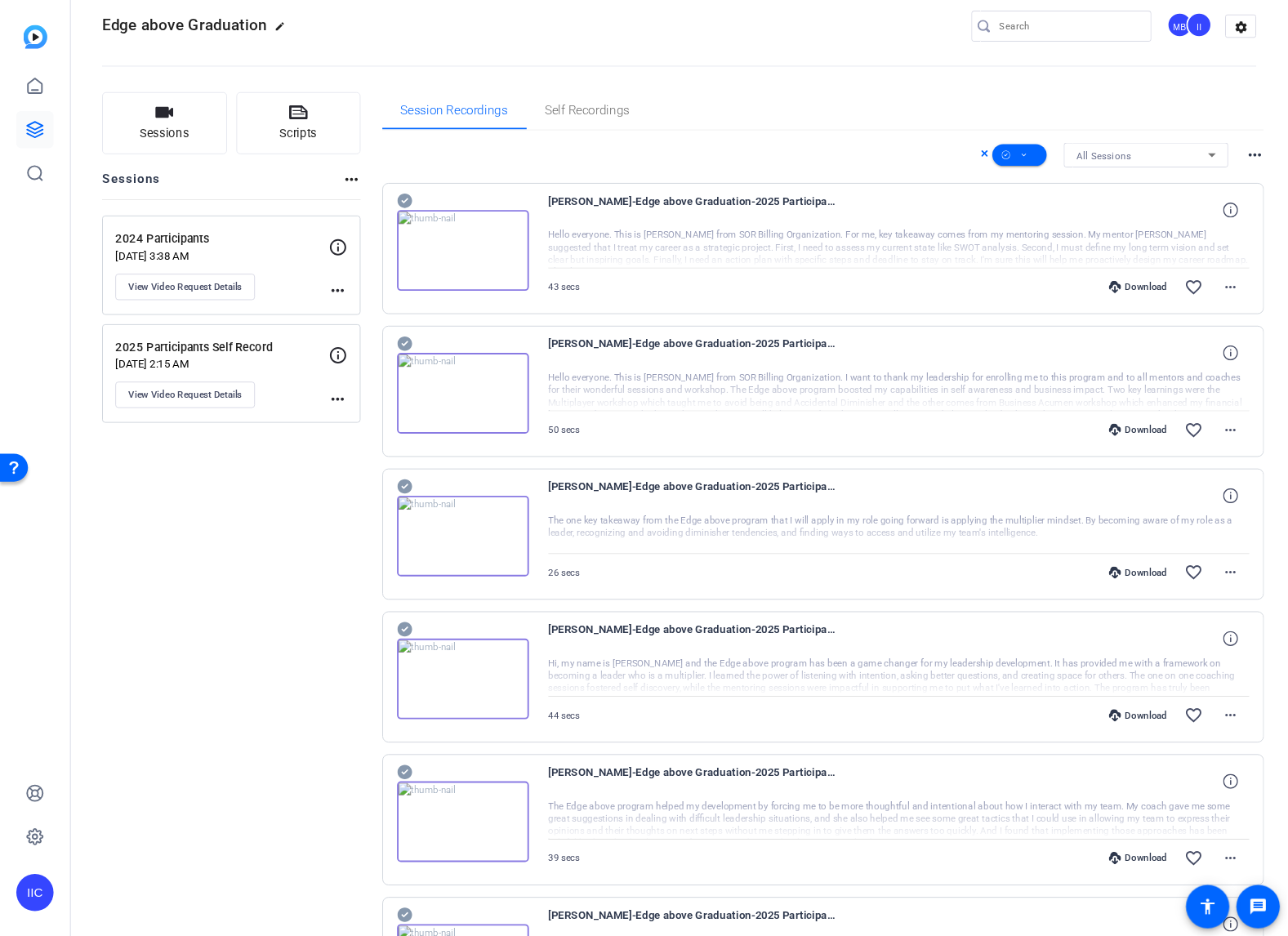
scroll to position [0, 0]
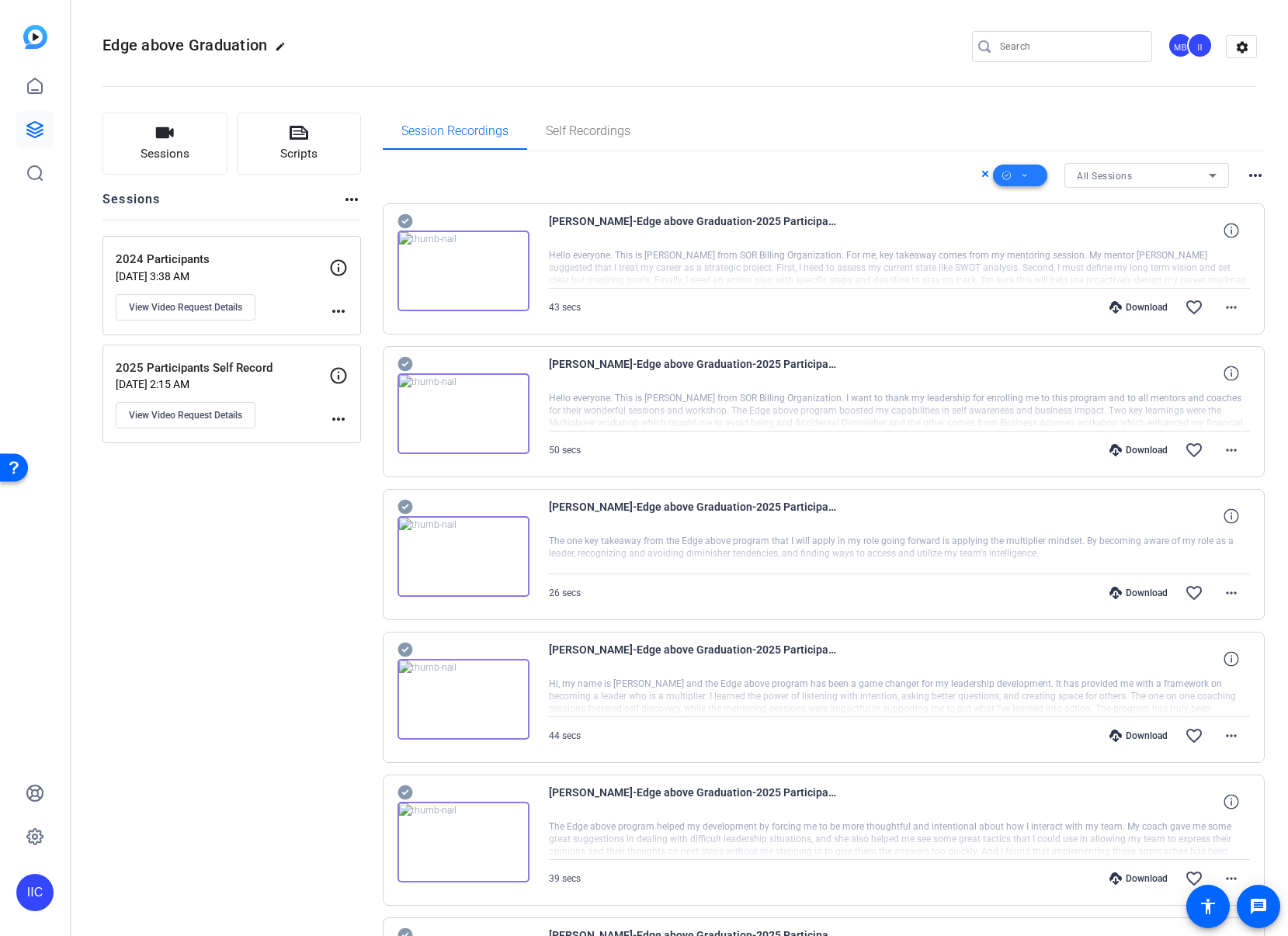
click at [1023, 180] on span at bounding box center [1020, 176] width 54 height 37
click at [1020, 252] on span "Download MP4" at bounding box center [1037, 258] width 82 height 19
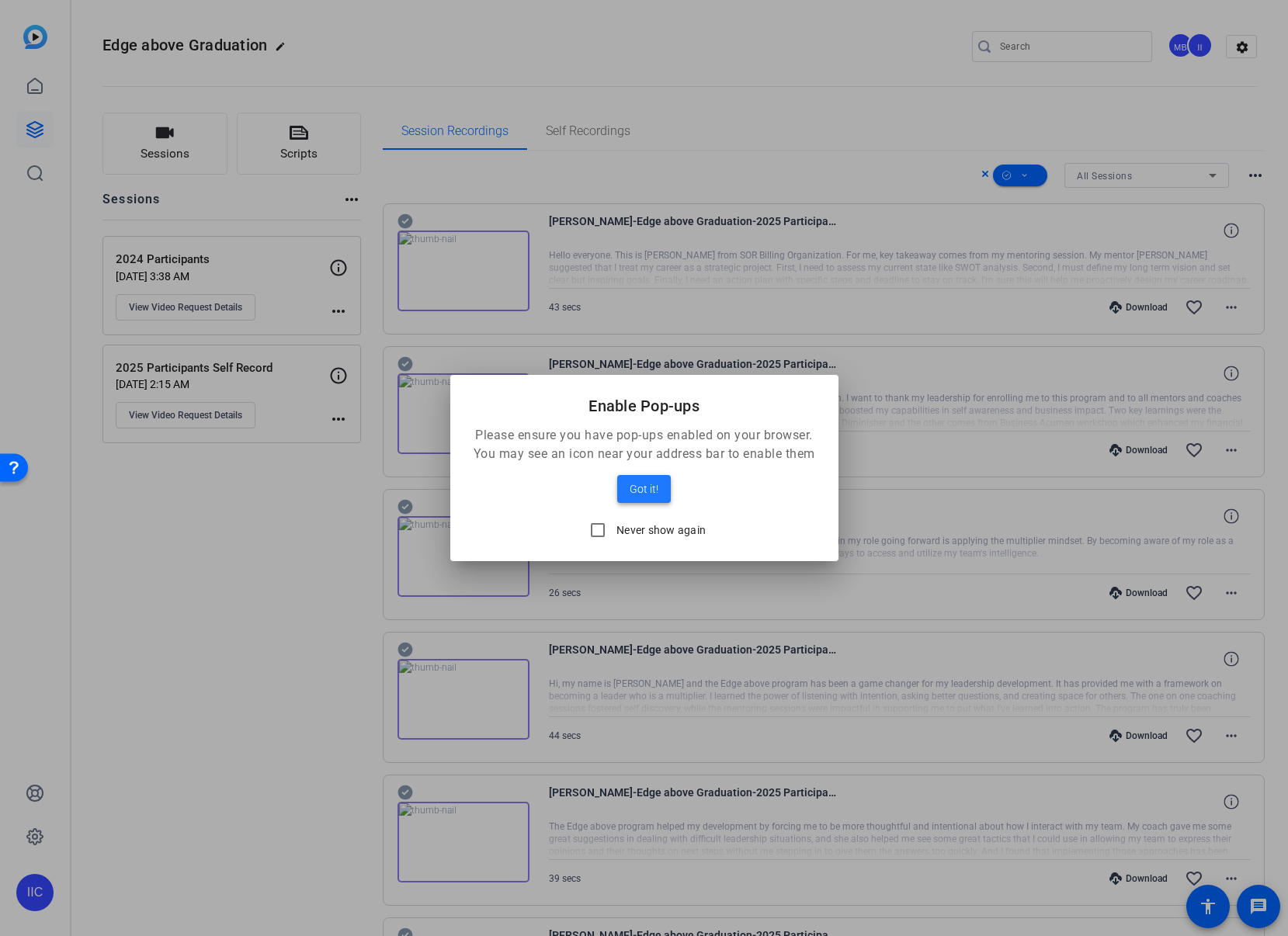
click at [647, 492] on span "Got it!" at bounding box center [644, 489] width 29 height 19
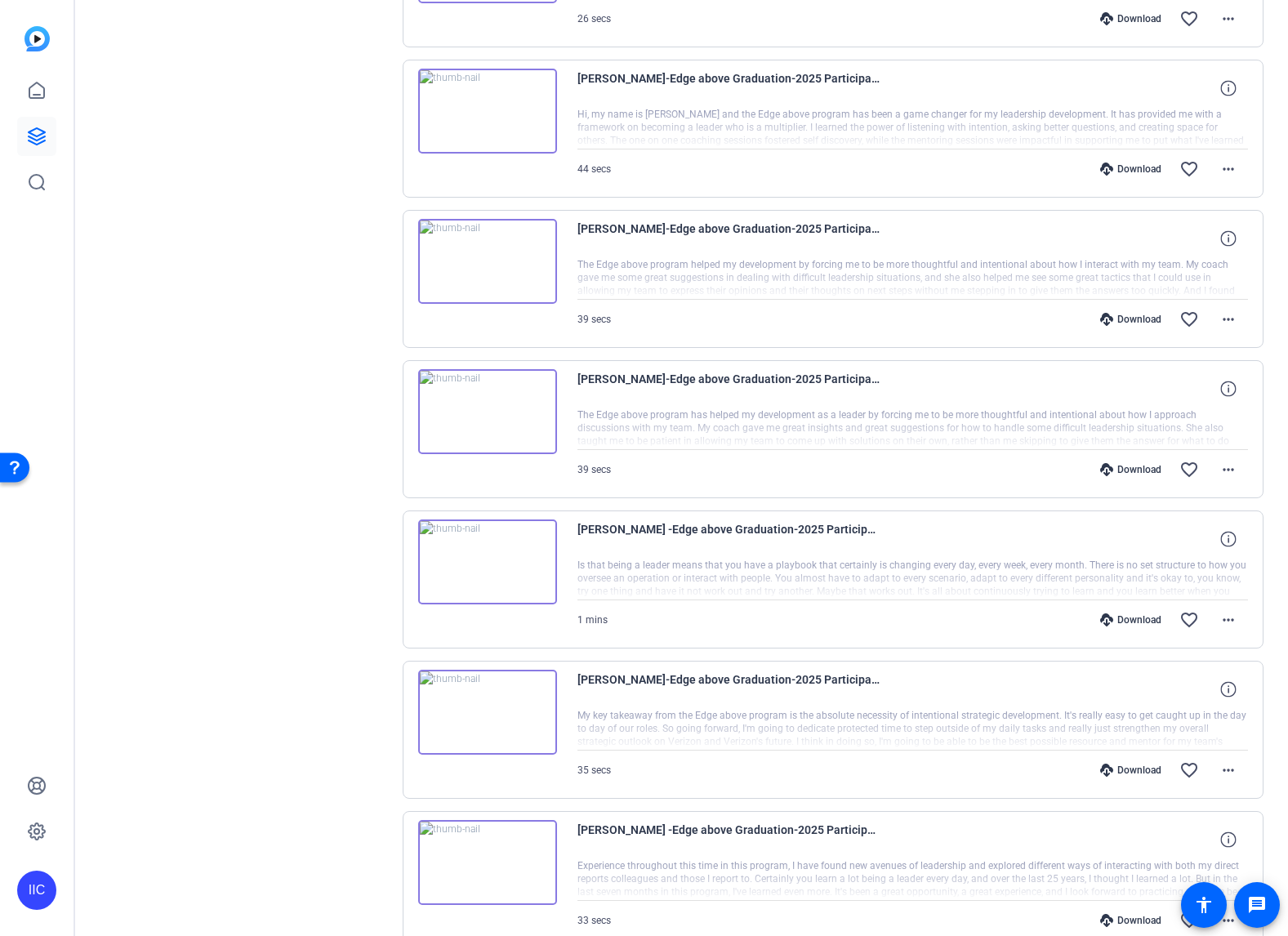
scroll to position [870, 0]
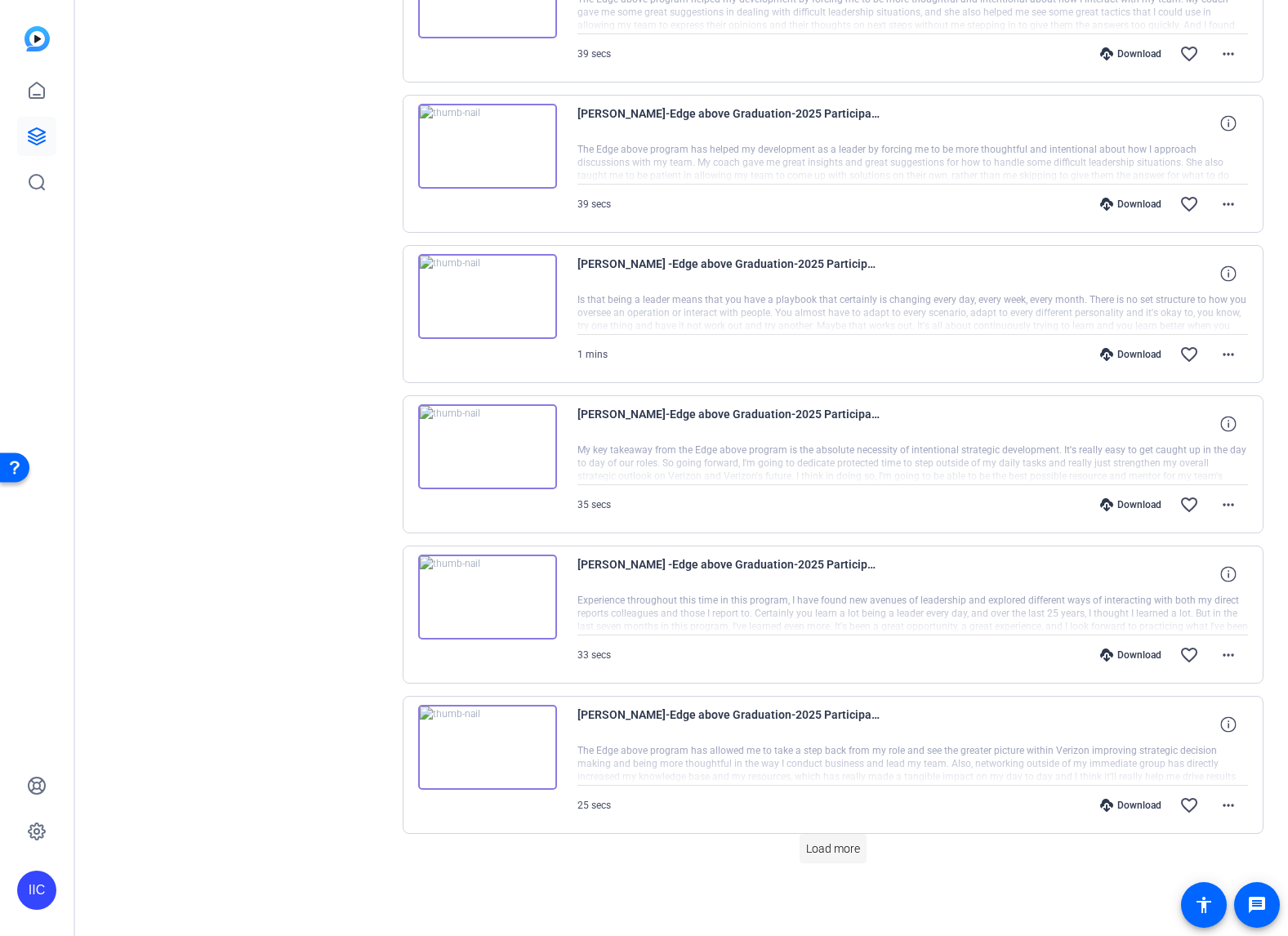
click at [825, 855] on span "Load more" at bounding box center [833, 848] width 54 height 17
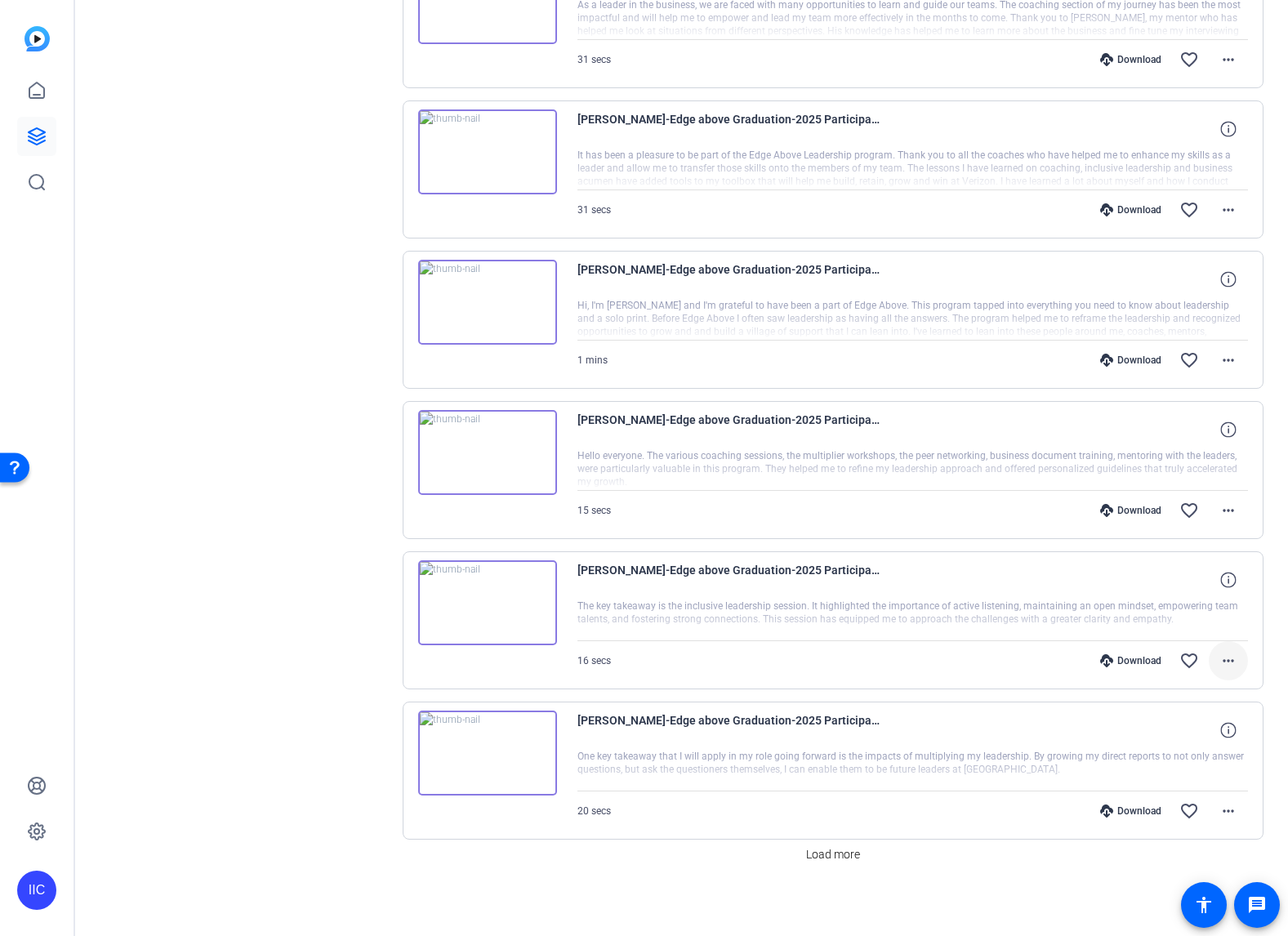
scroll to position [2372, 0]
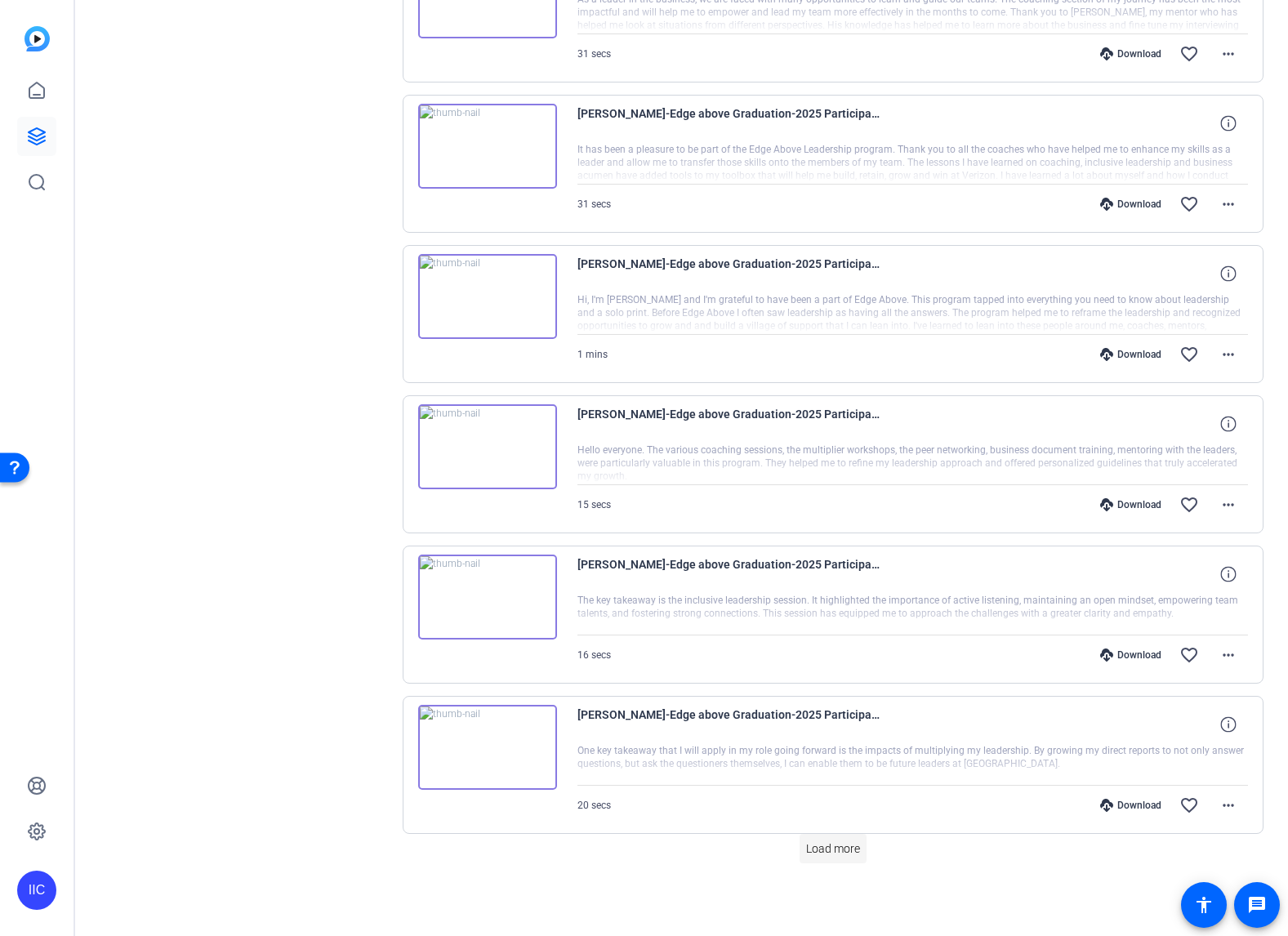
click at [828, 855] on span "Load more" at bounding box center [833, 848] width 54 height 17
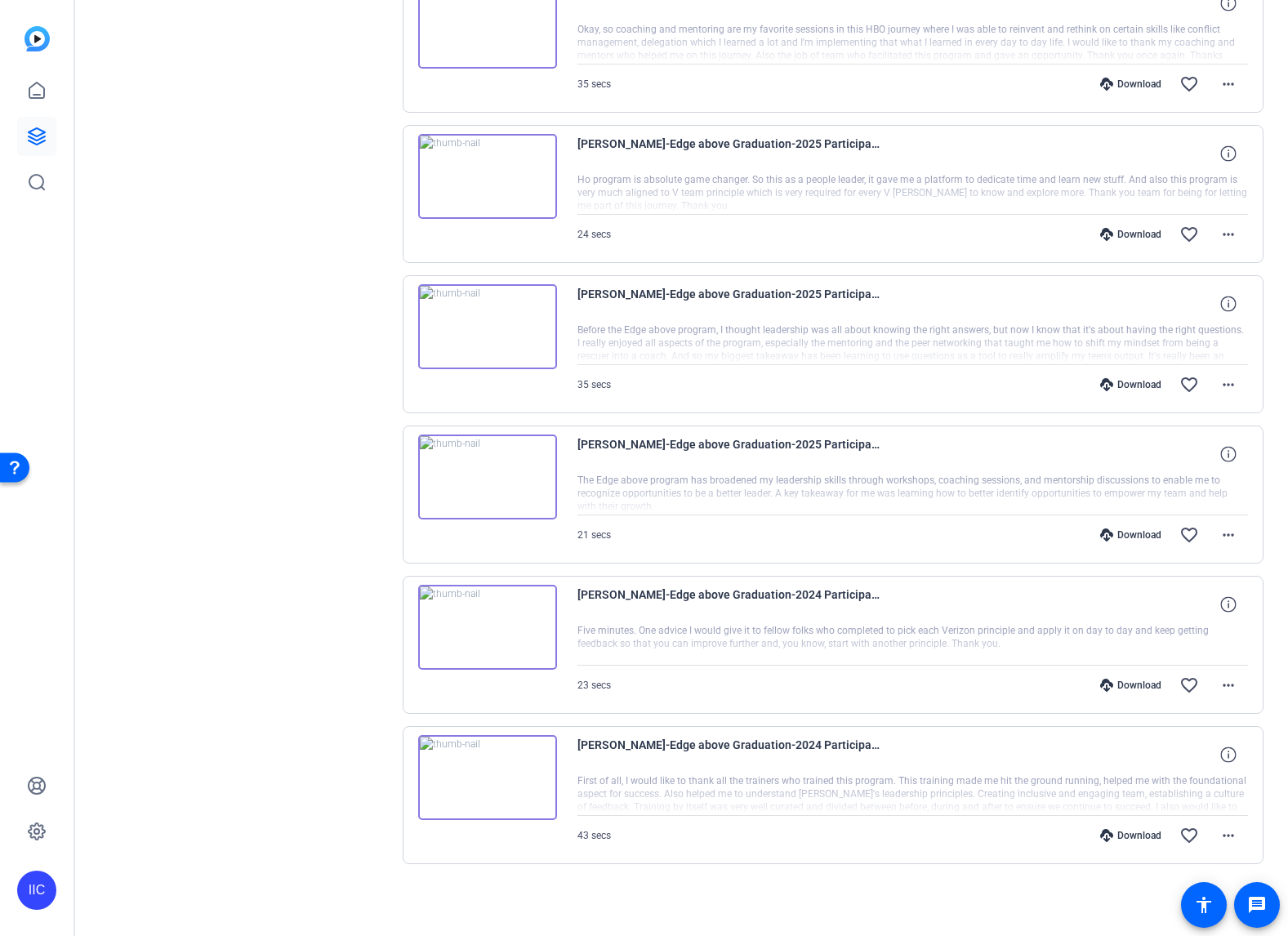
scroll to position [3695, 0]
